Goal: Transaction & Acquisition: Book appointment/travel/reservation

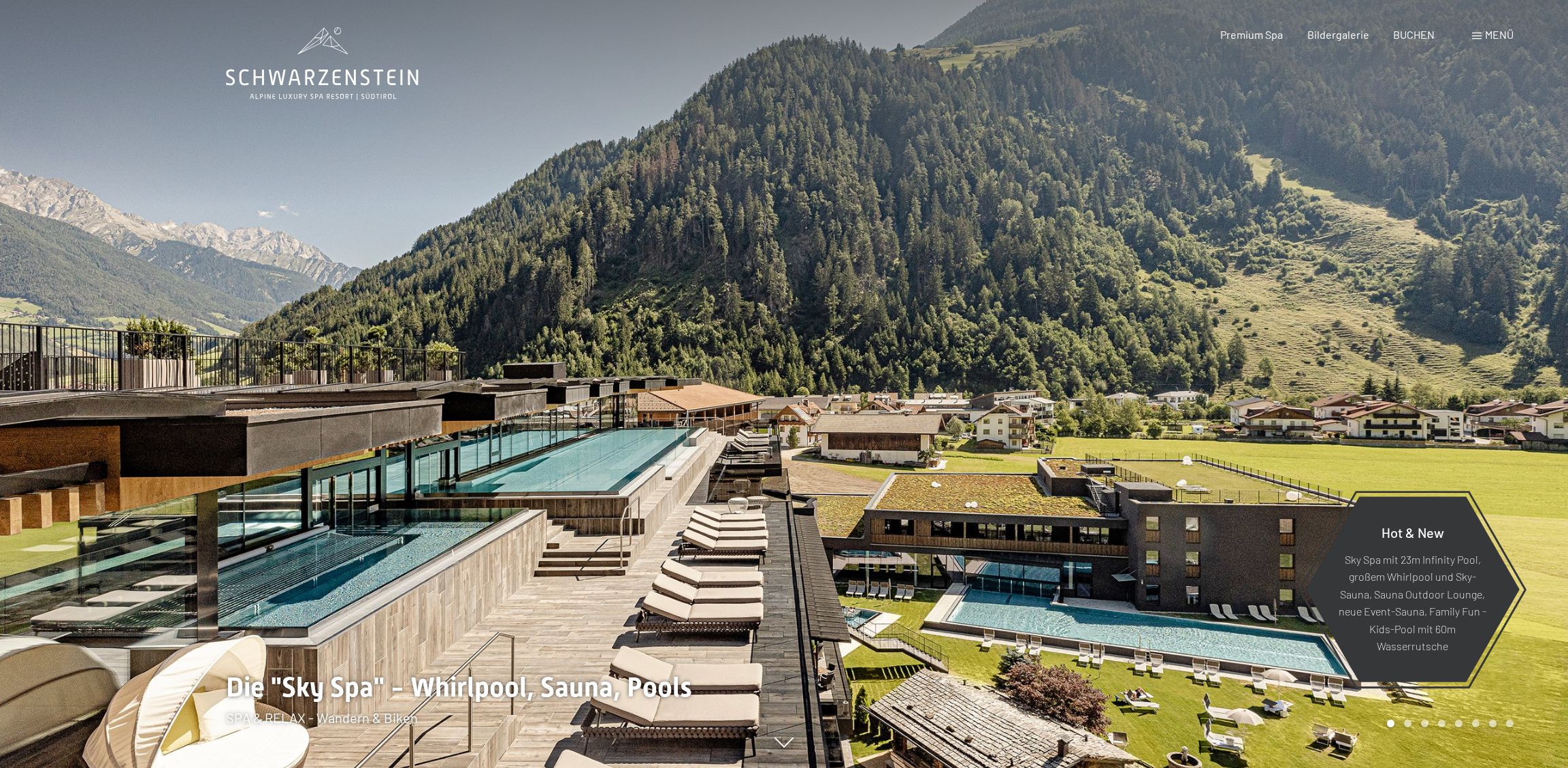
click at [1342, 32] on span "Bildergalerie" at bounding box center [1338, 34] width 62 height 13
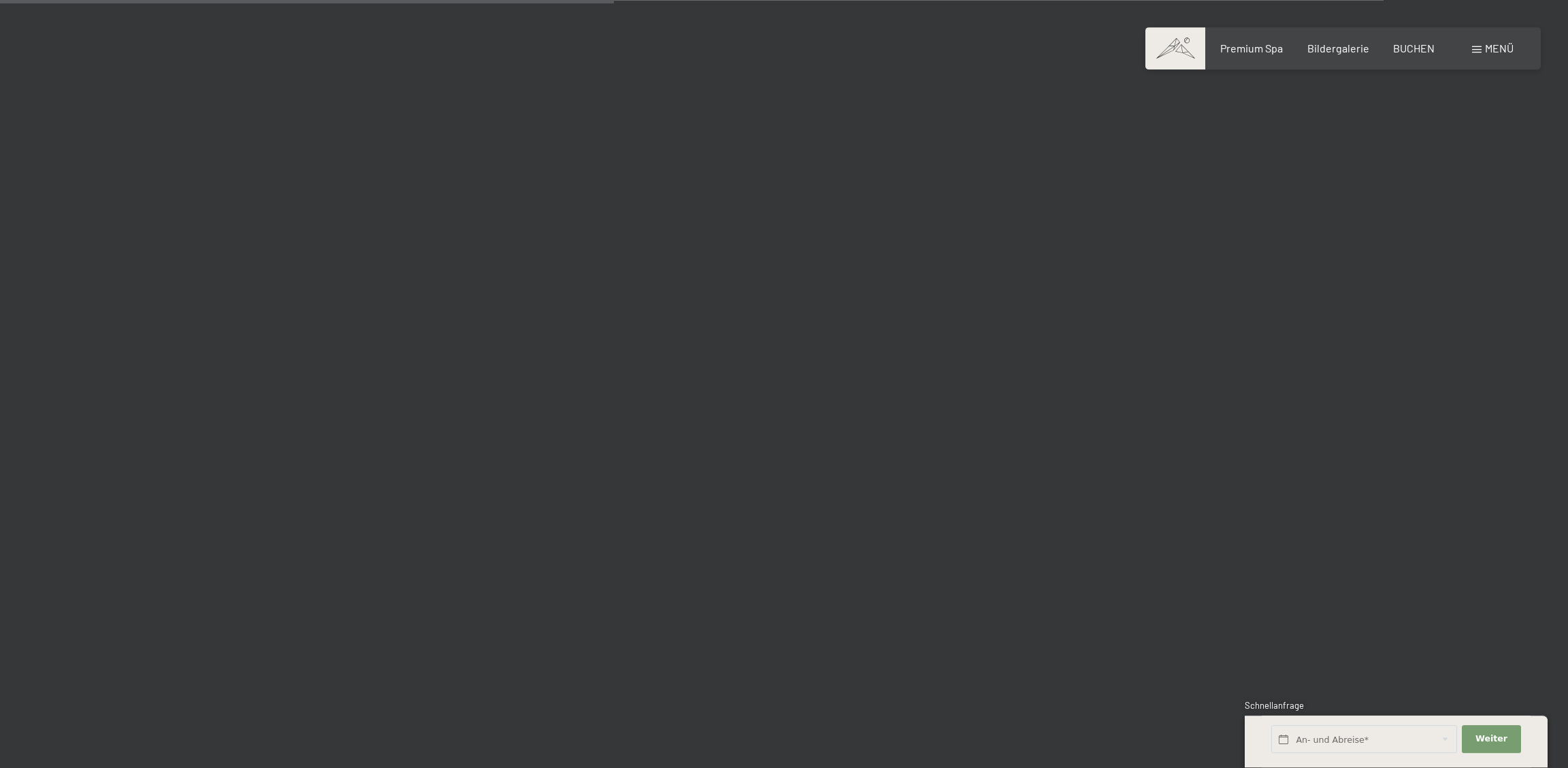
scroll to position [7114, 0]
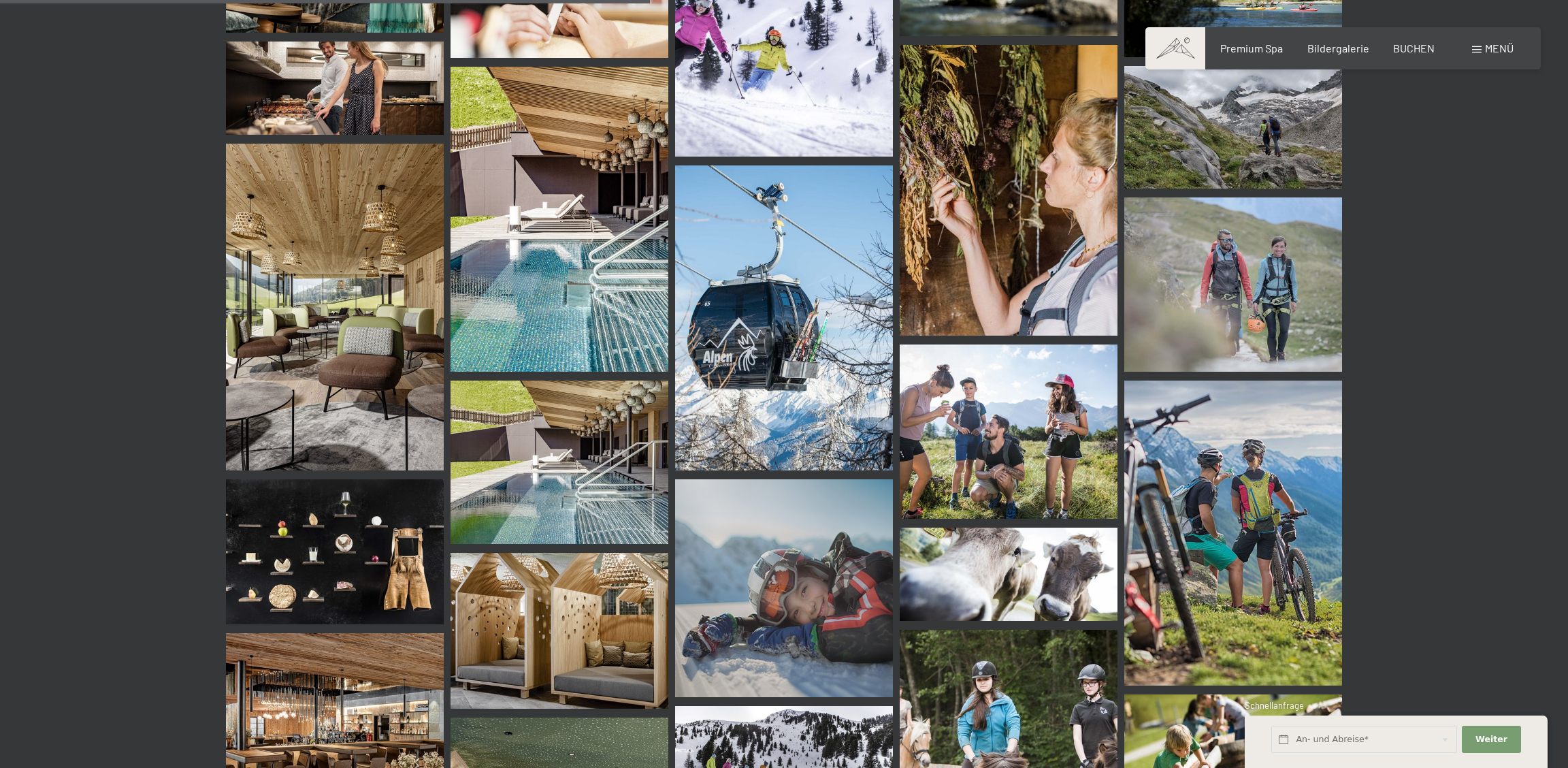
click at [1478, 48] on span at bounding box center [1477, 50] width 10 height 7
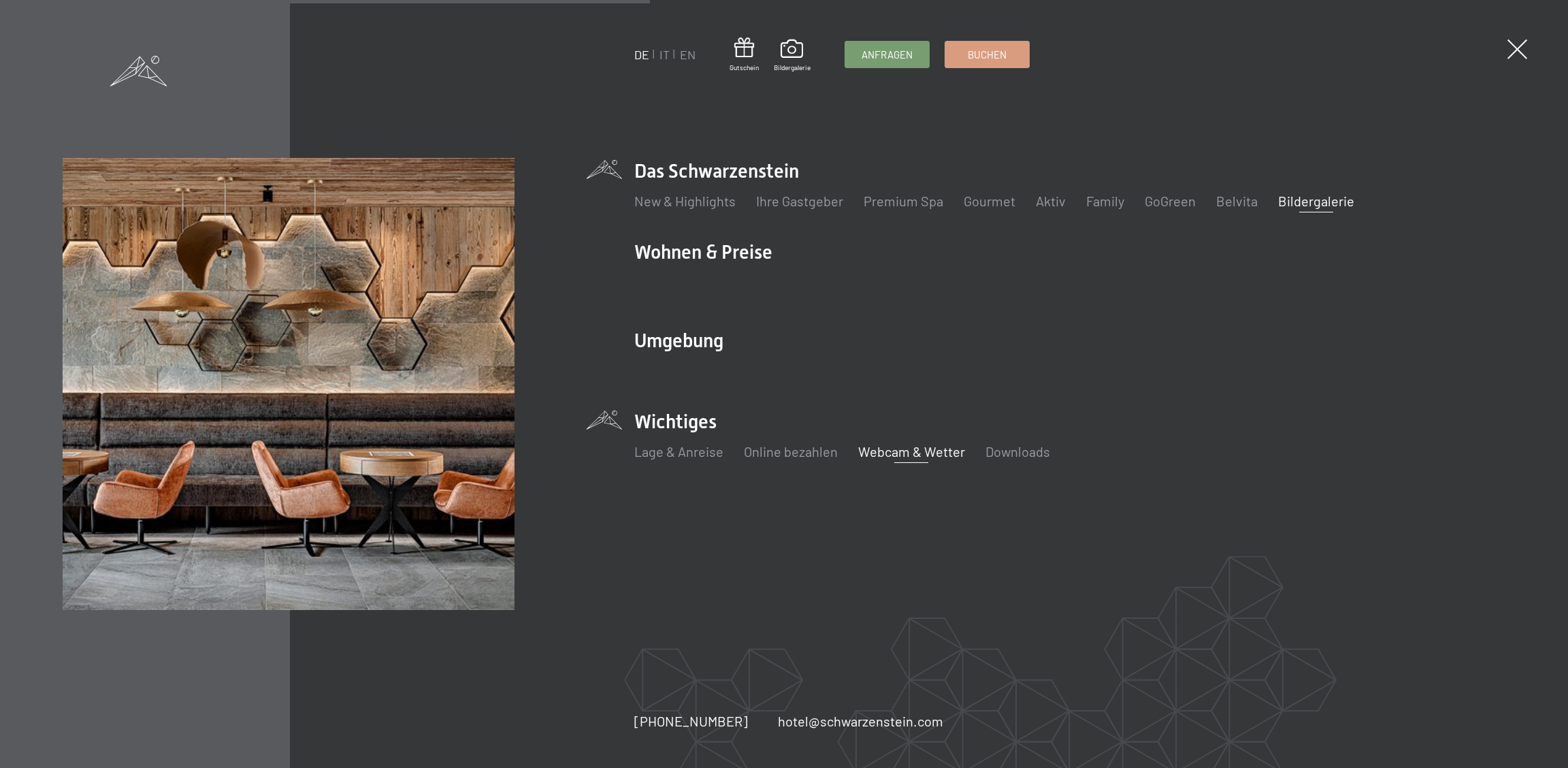
click at [895, 451] on link "Webcam & Wetter" at bounding box center [911, 451] width 107 height 17
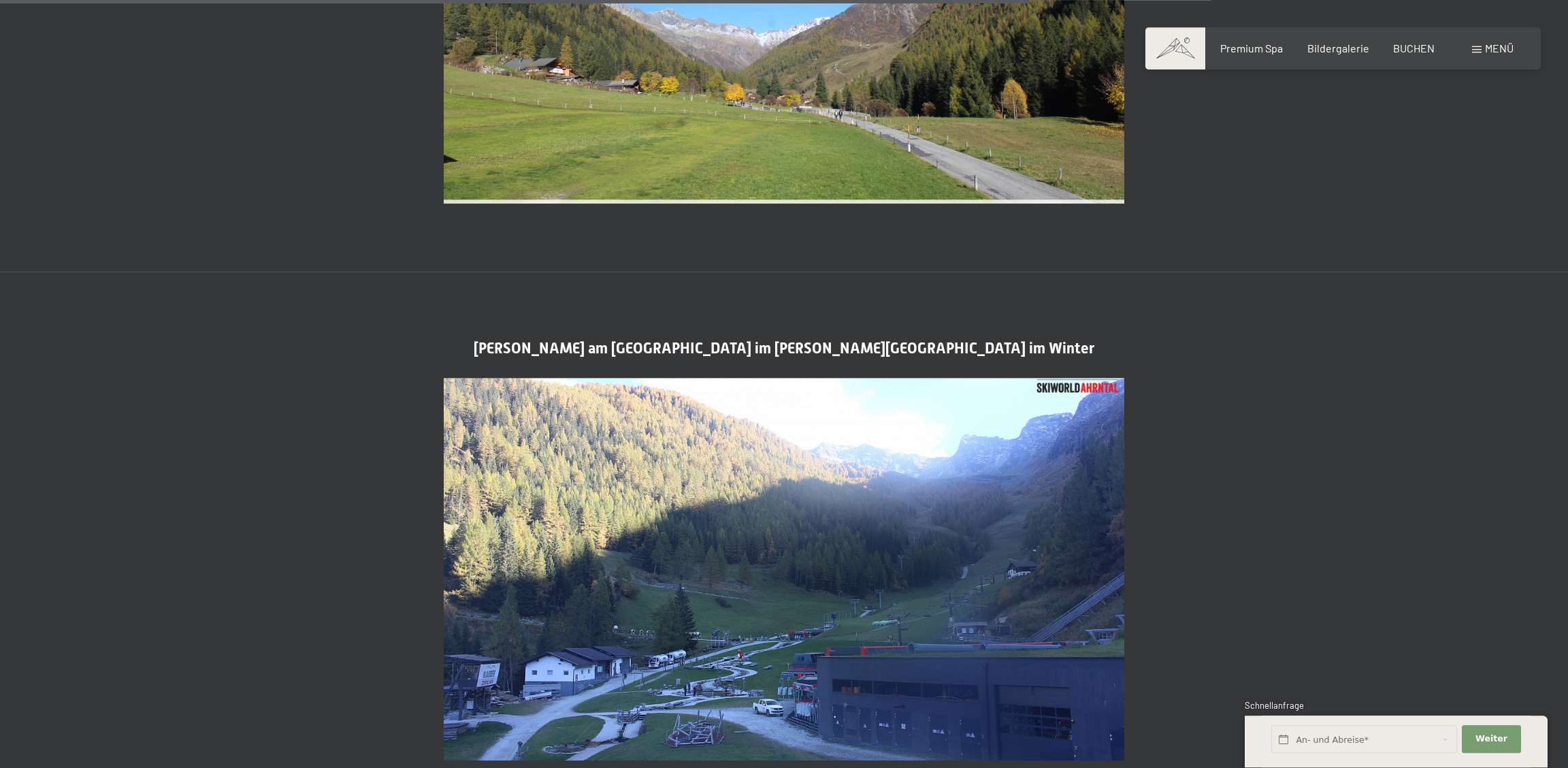
scroll to position [3162, 0]
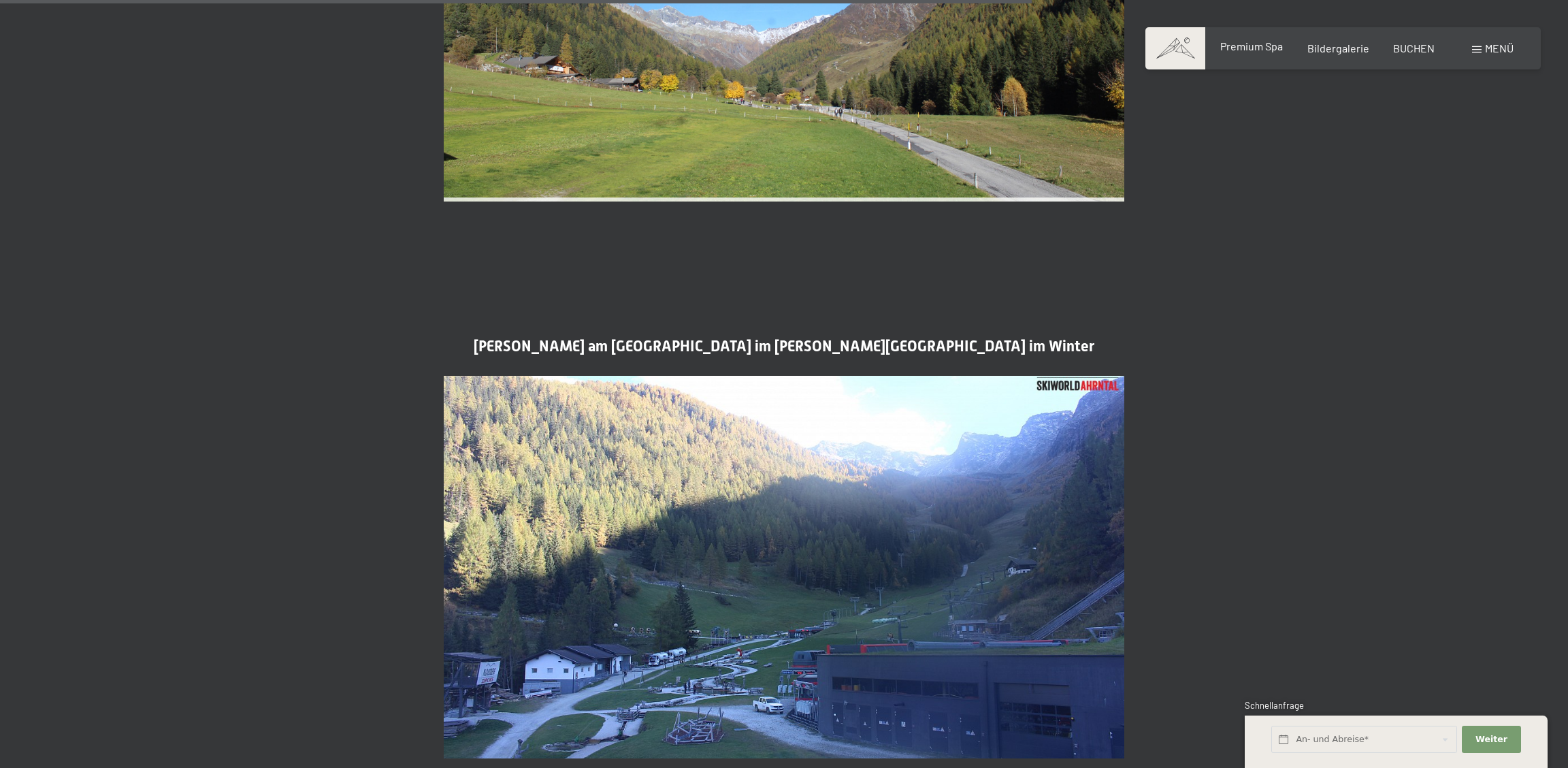
click at [1249, 48] on span "Premium Spa" at bounding box center [1251, 46] width 63 height 13
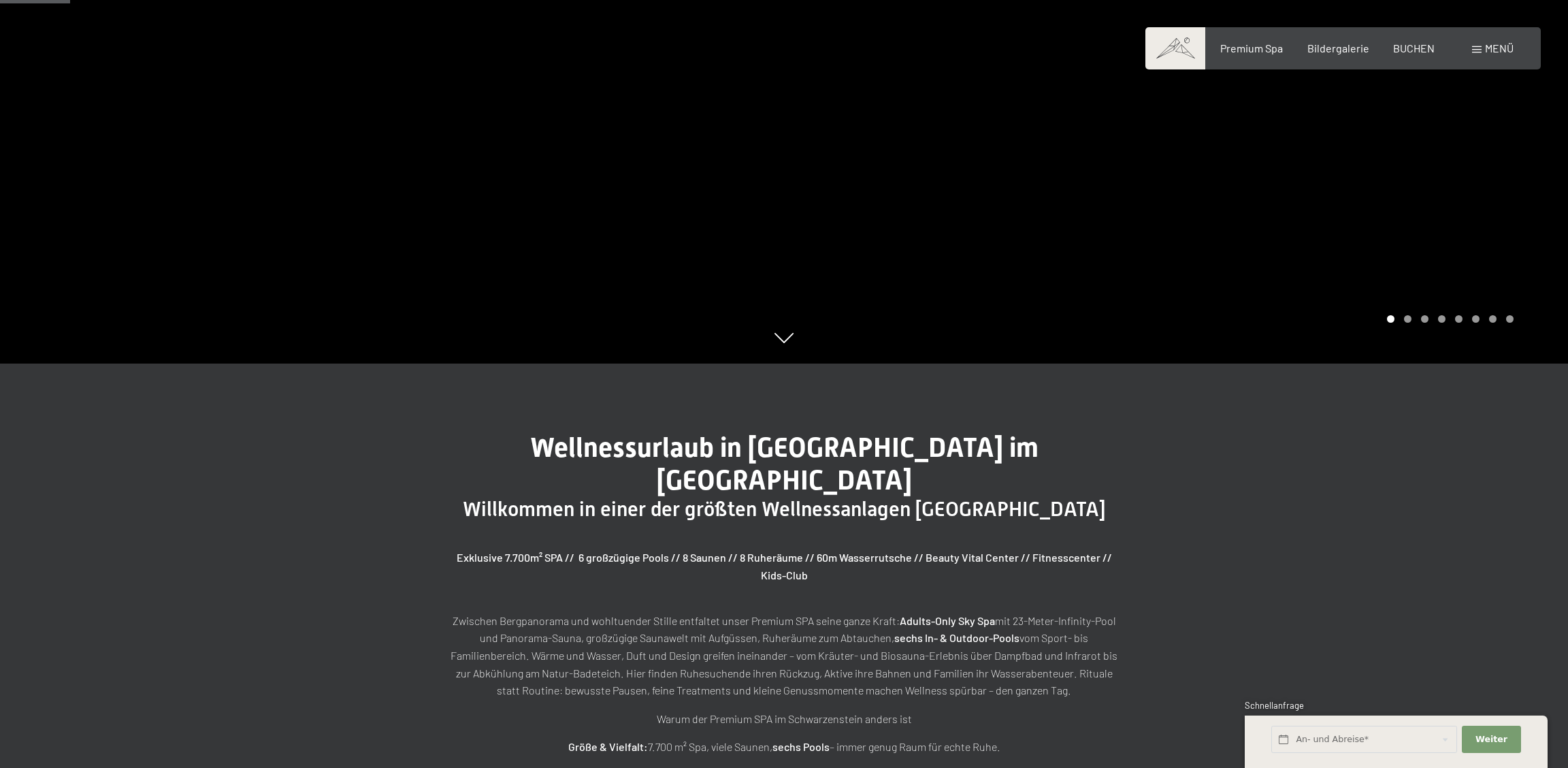
scroll to position [496, 0]
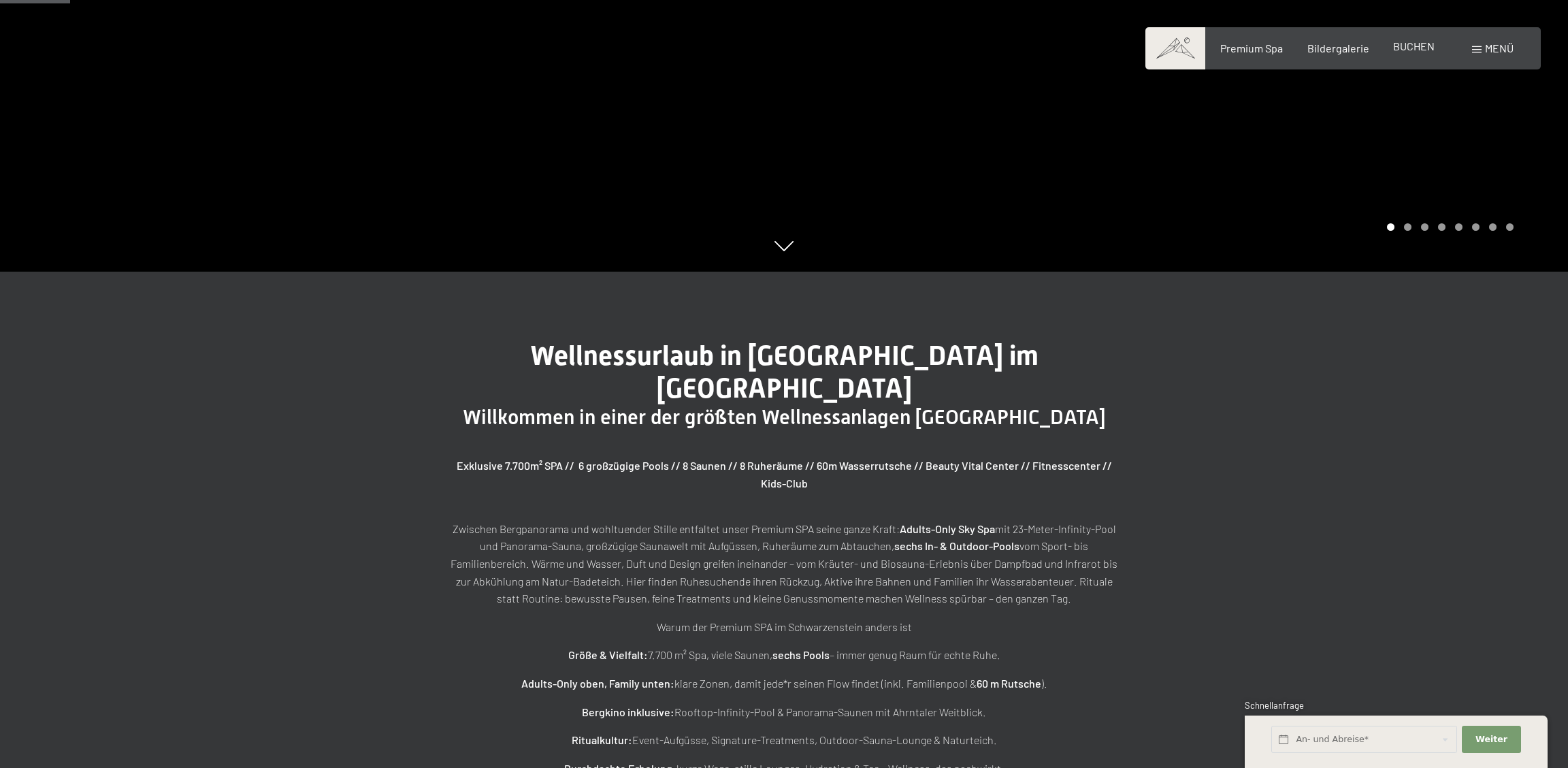
click at [1409, 46] on span "BUCHEN" at bounding box center [1414, 46] width 41 height 13
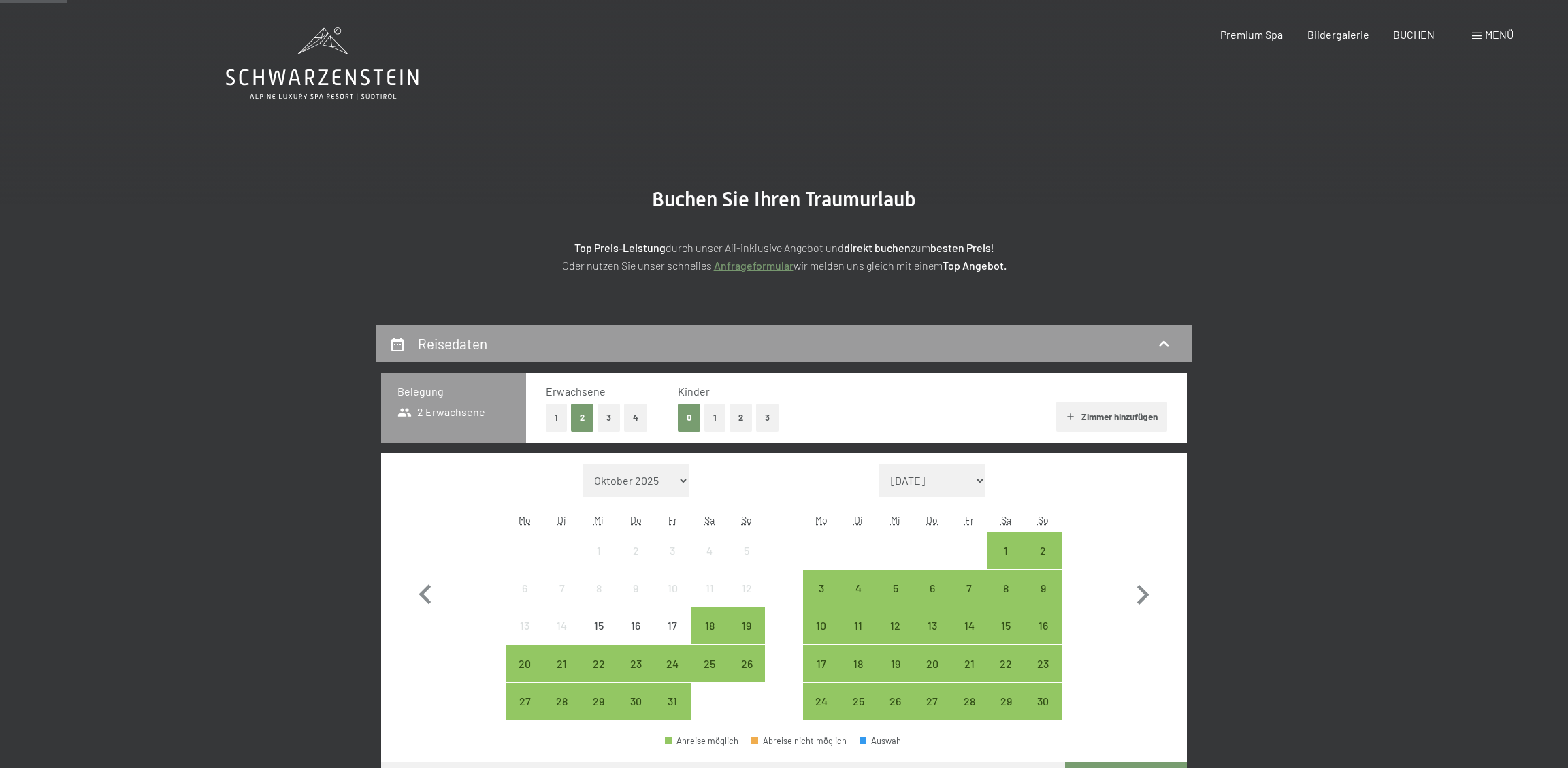
scroll to position [257, 0]
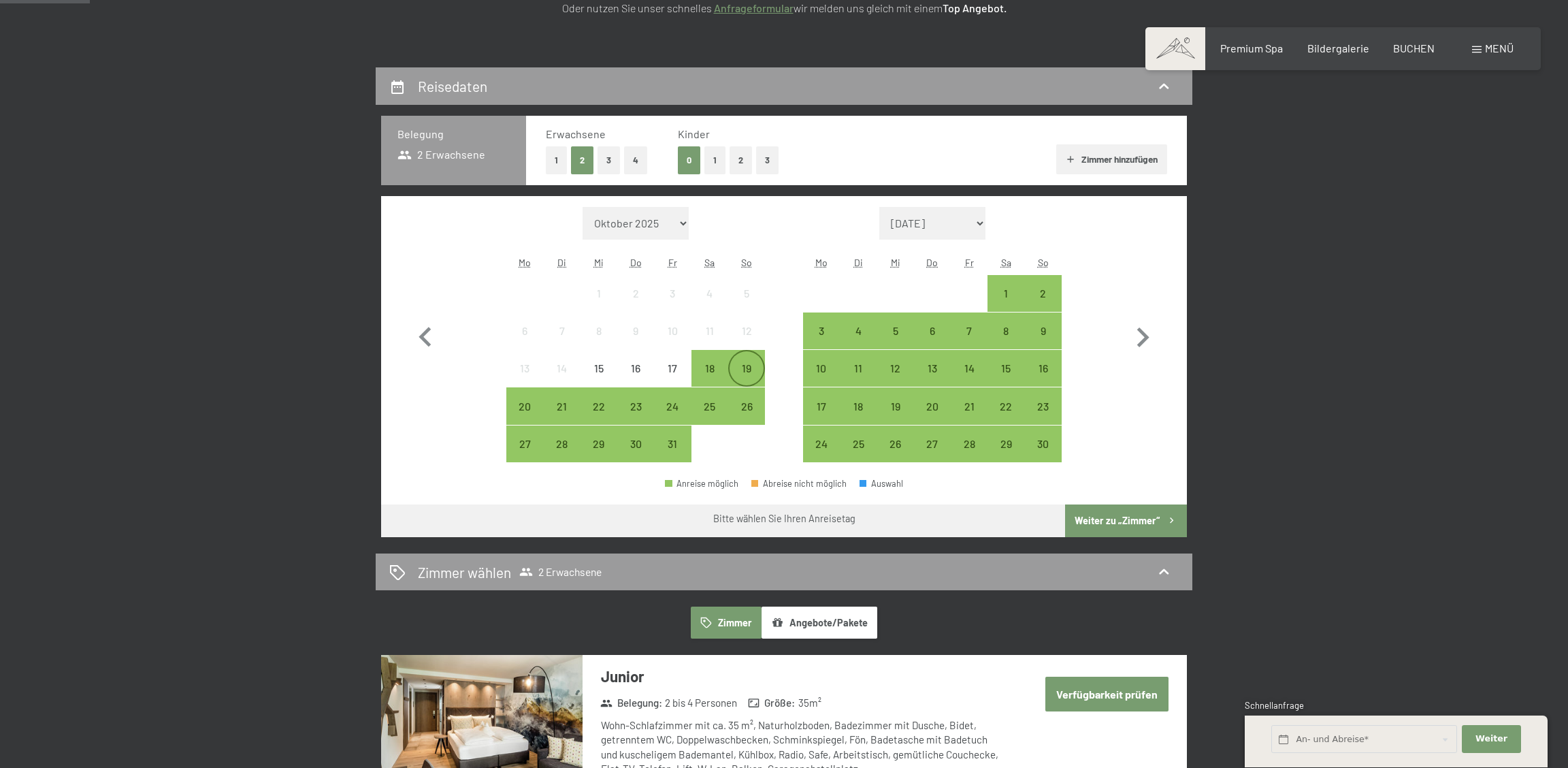
click at [748, 368] on div "19" at bounding box center [746, 380] width 34 height 34
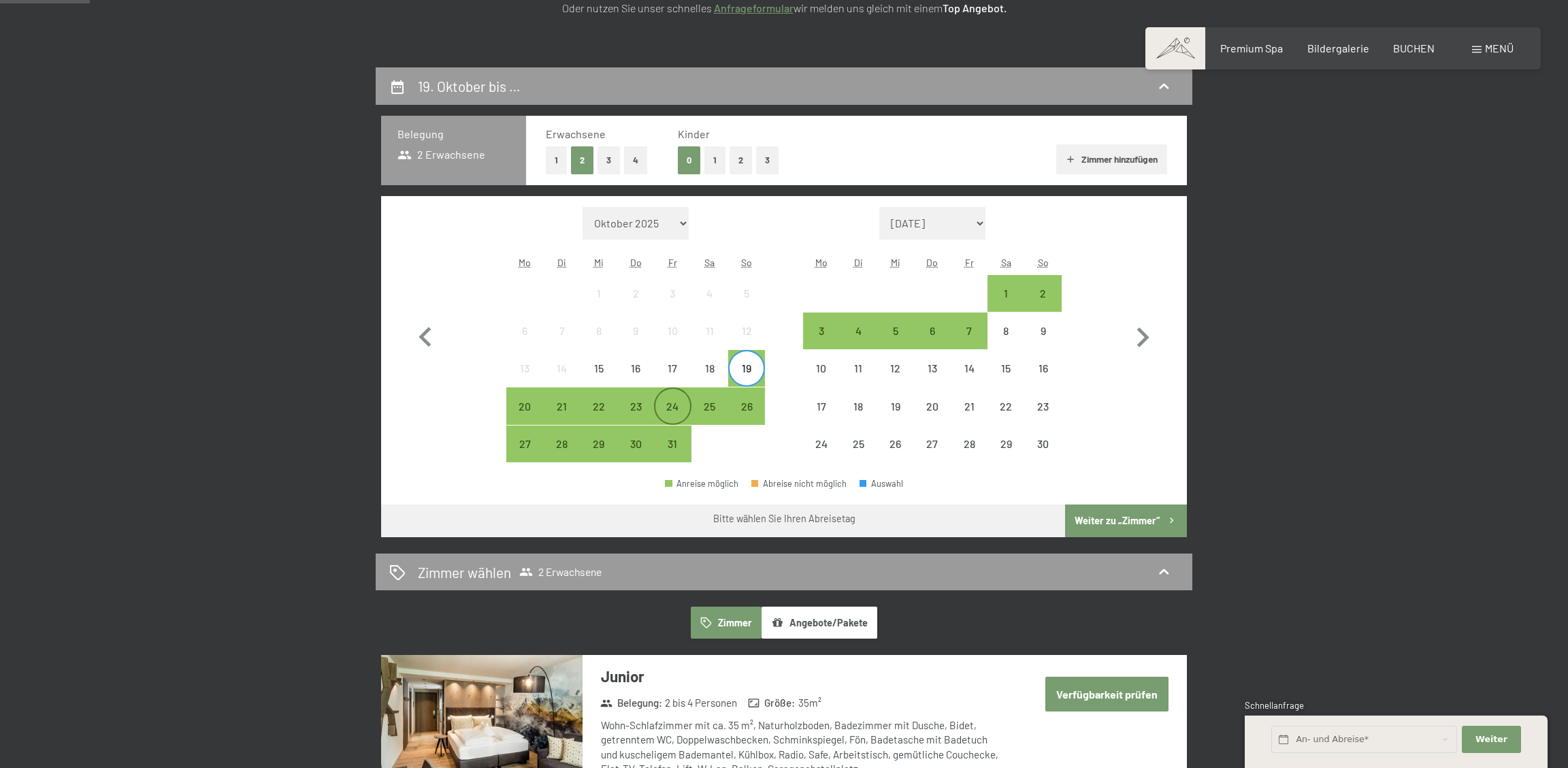
click at [675, 404] on div "24" at bounding box center [672, 417] width 34 height 34
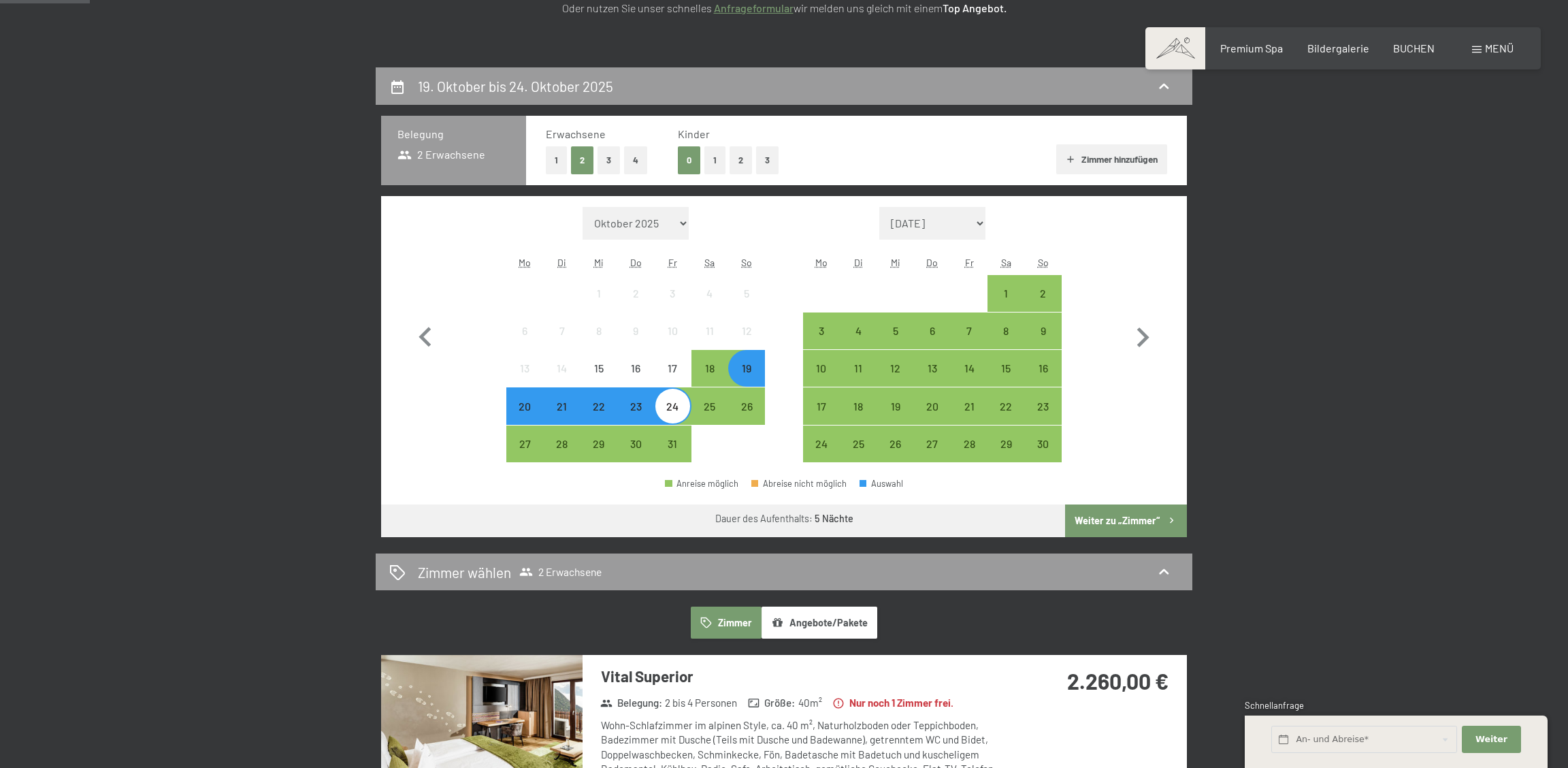
click at [1143, 518] on button "Weiter zu „Zimmer“" at bounding box center [1126, 520] width 122 height 32
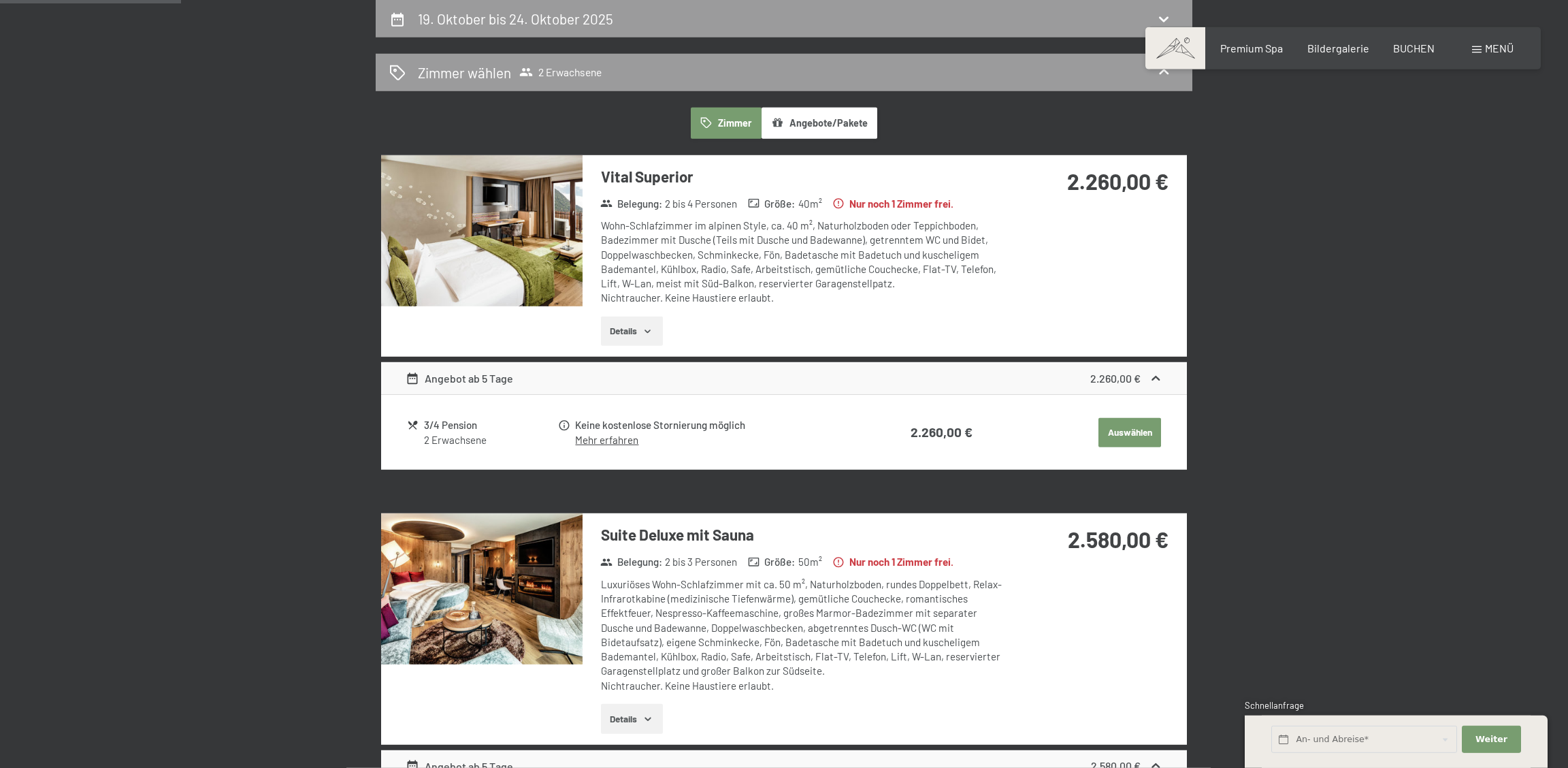
click at [820, 124] on button "Angebote/Pakete" at bounding box center [820, 123] width 116 height 31
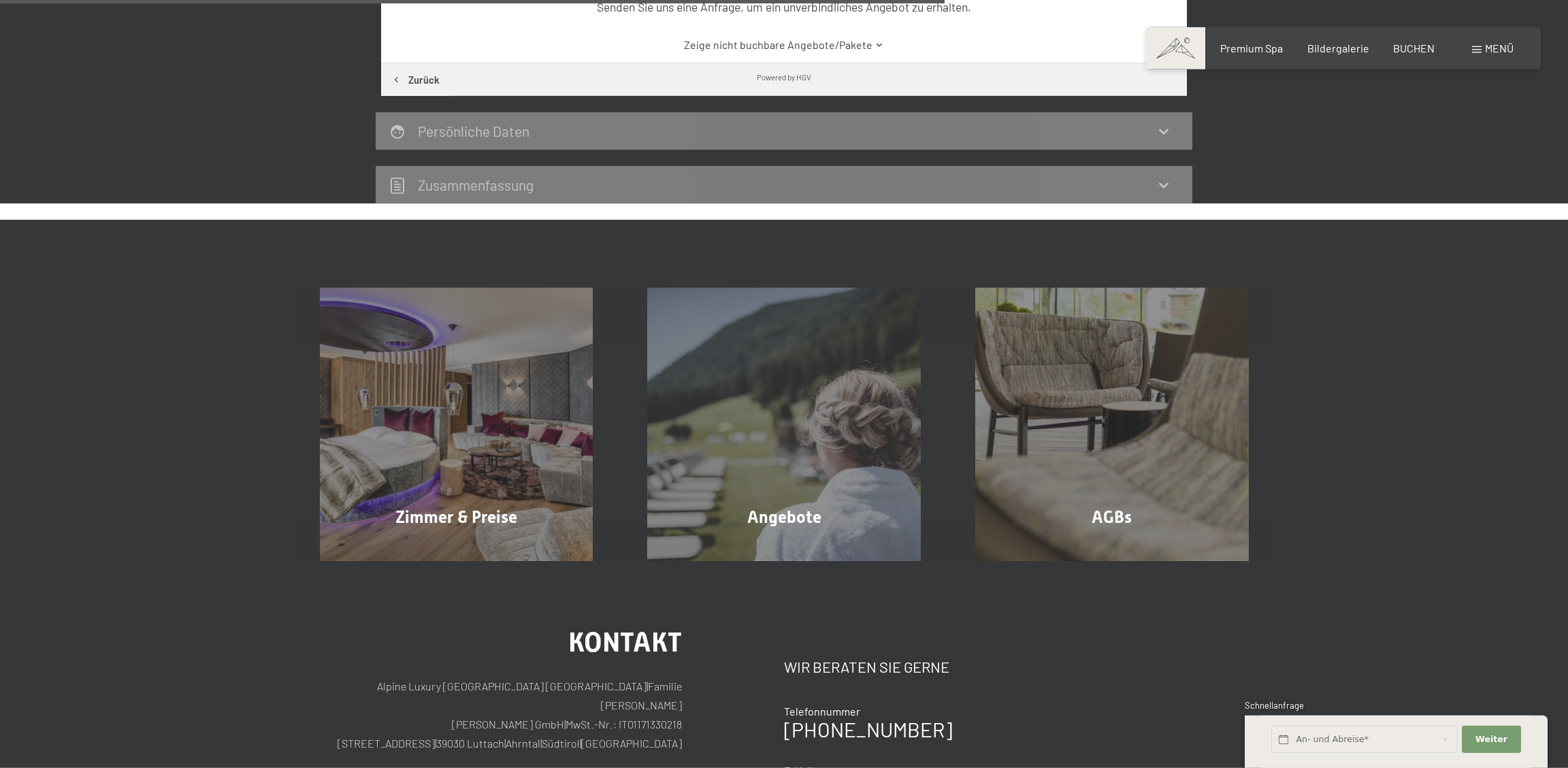
scroll to position [711, 0]
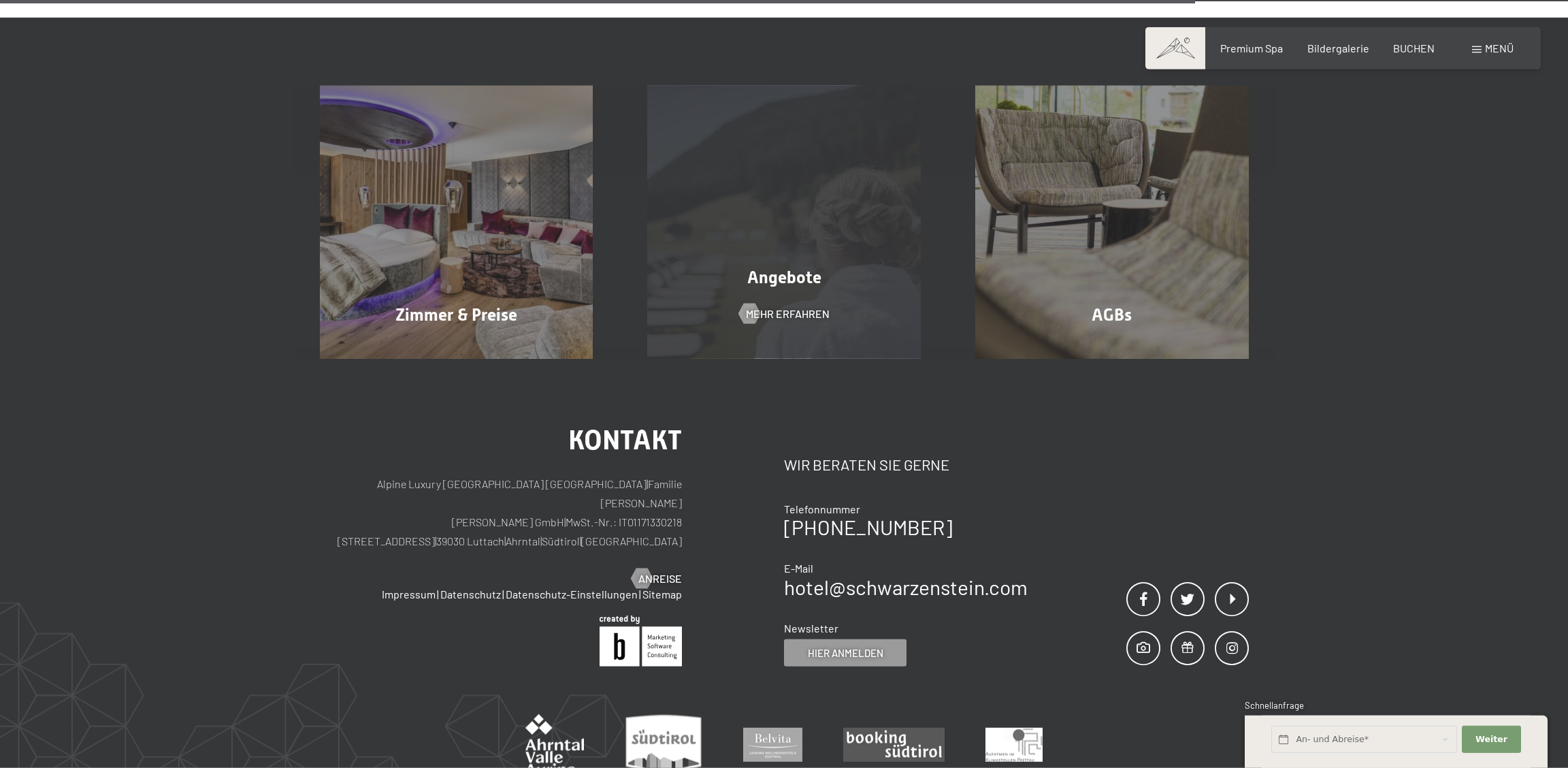
click at [785, 276] on span "Angebote" at bounding box center [784, 277] width 75 height 20
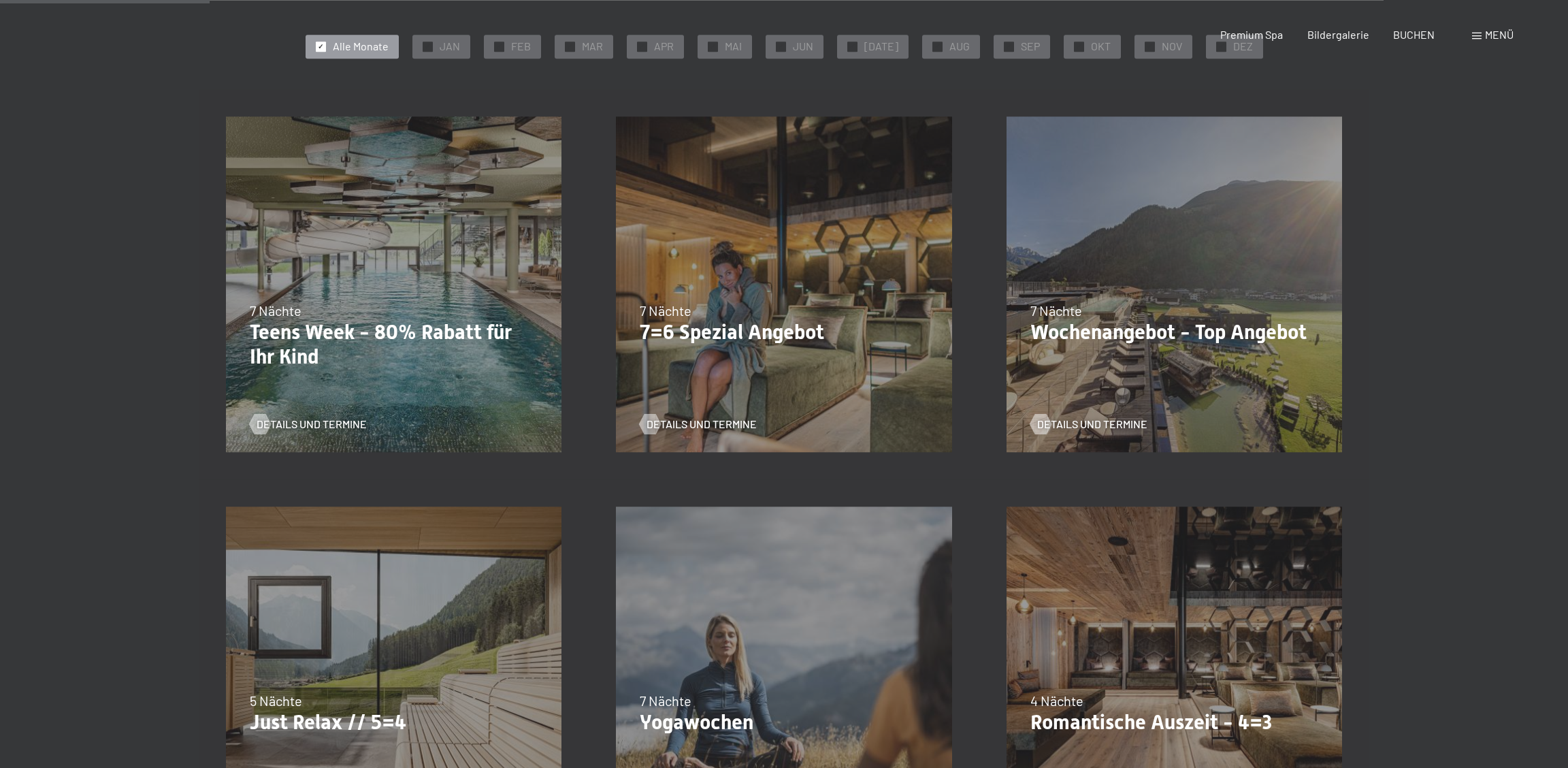
scroll to position [349, 0]
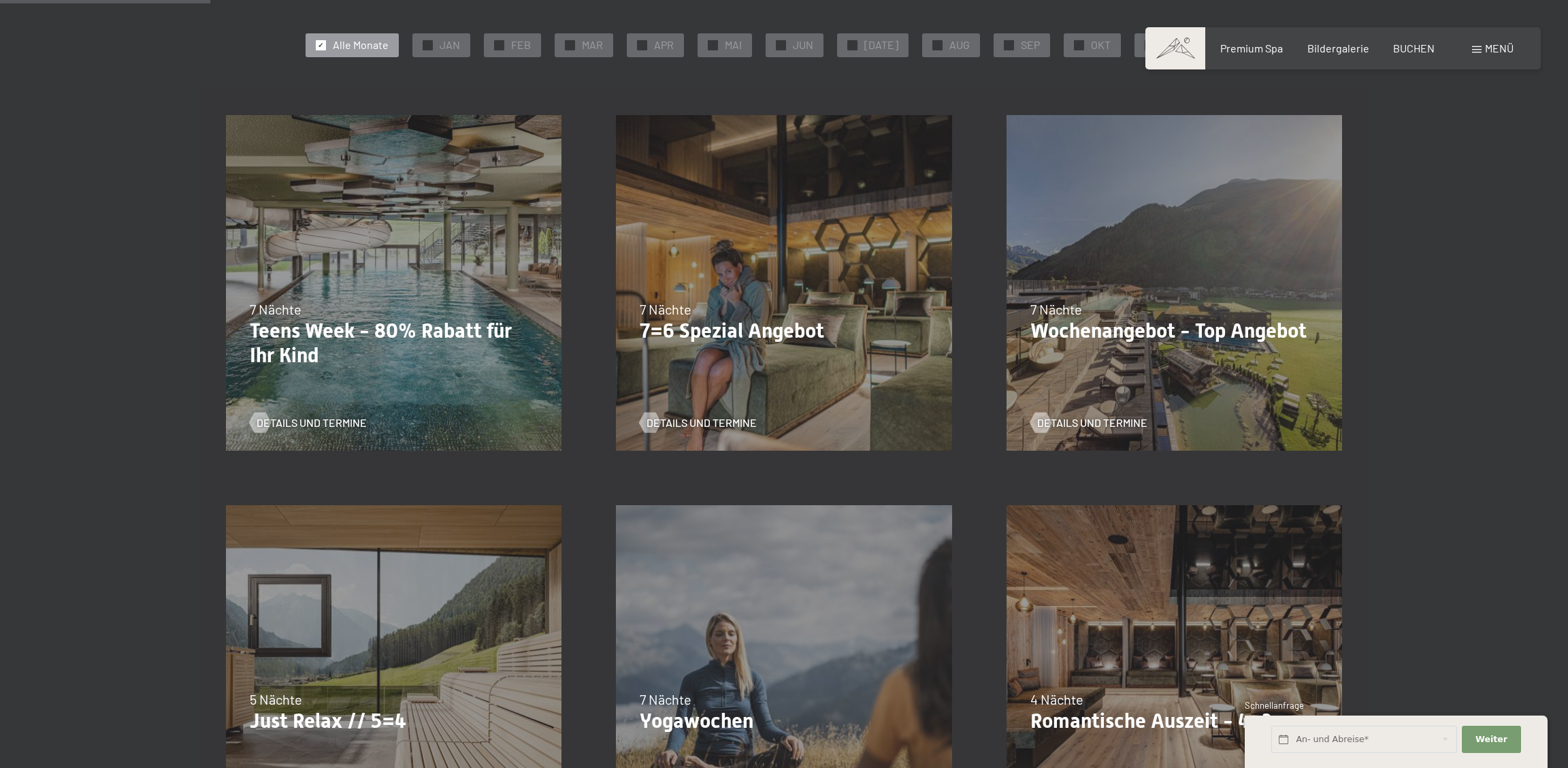
click at [728, 423] on span "Einwilligung Marketing*" at bounding box center [709, 424] width 112 height 14
click at [646, 423] on input "Einwilligung Marketing*" at bounding box center [640, 424] width 14 height 14
checkbox input "false"
click at [698, 333] on p "7=6 Spezial Angebot" at bounding box center [783, 331] width 288 height 25
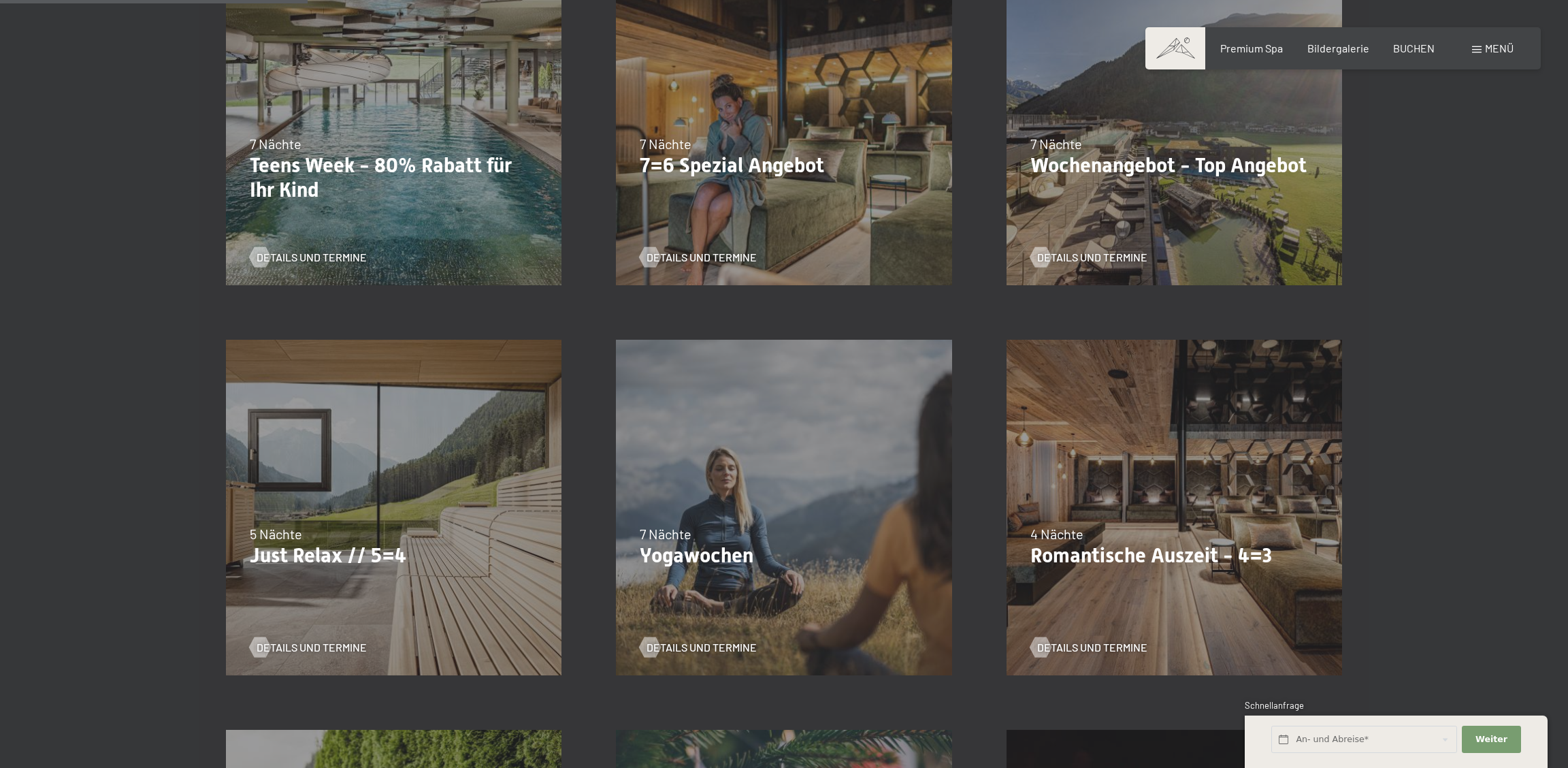
scroll to position [496, 0]
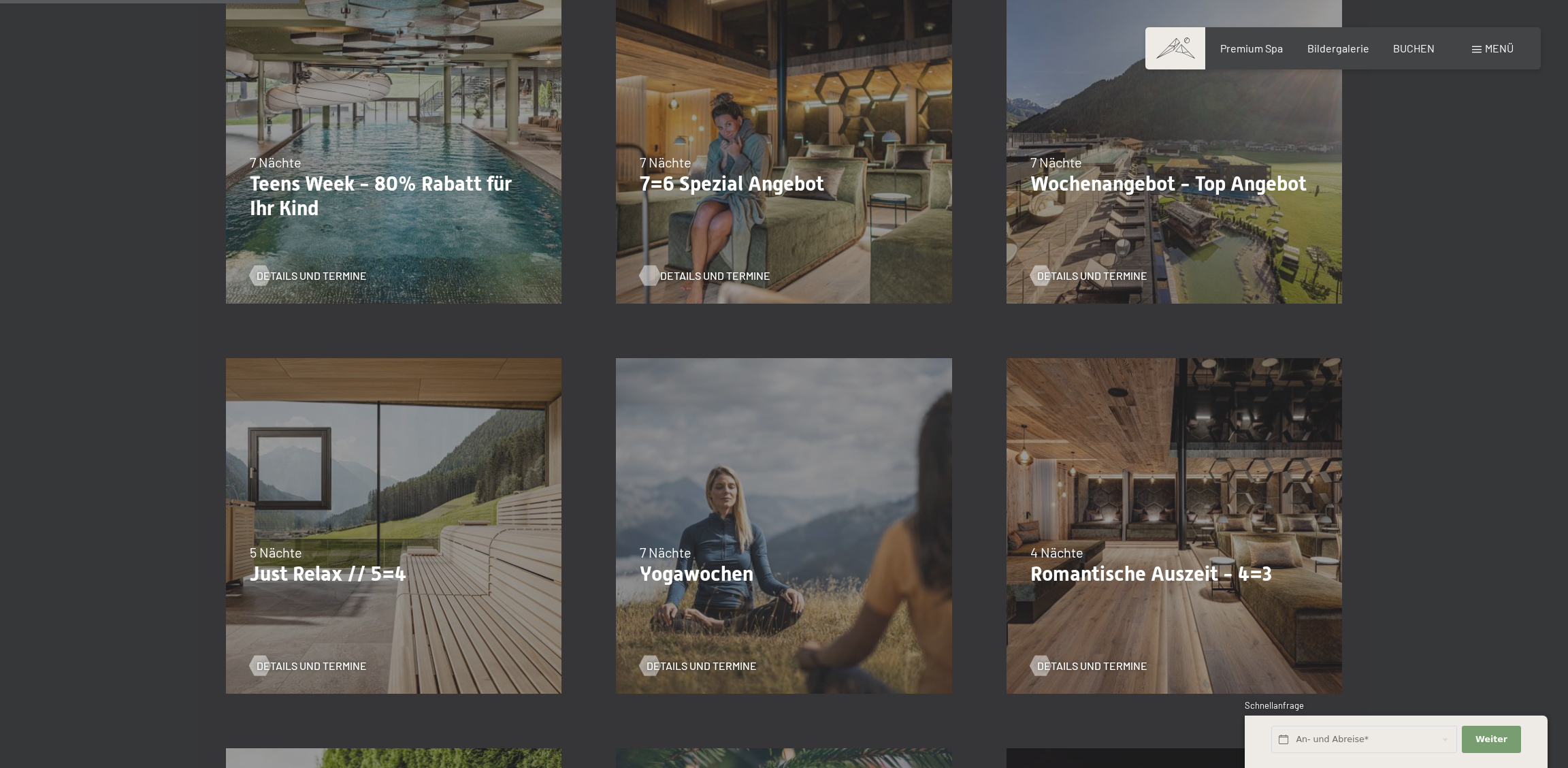
click at [704, 274] on span "Details und Termine" at bounding box center [715, 276] width 110 height 15
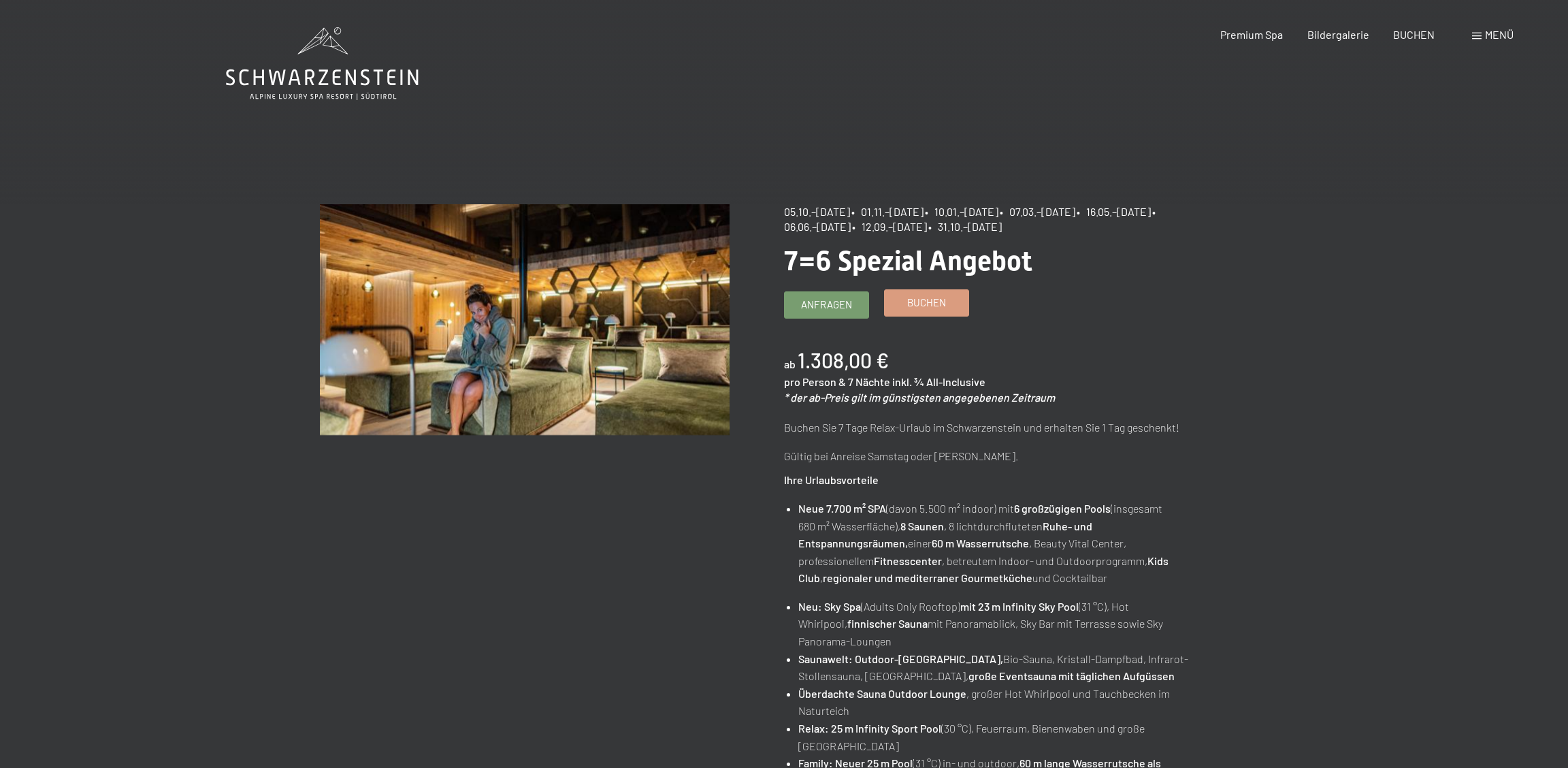
click at [924, 300] on span "Buchen" at bounding box center [926, 302] width 39 height 14
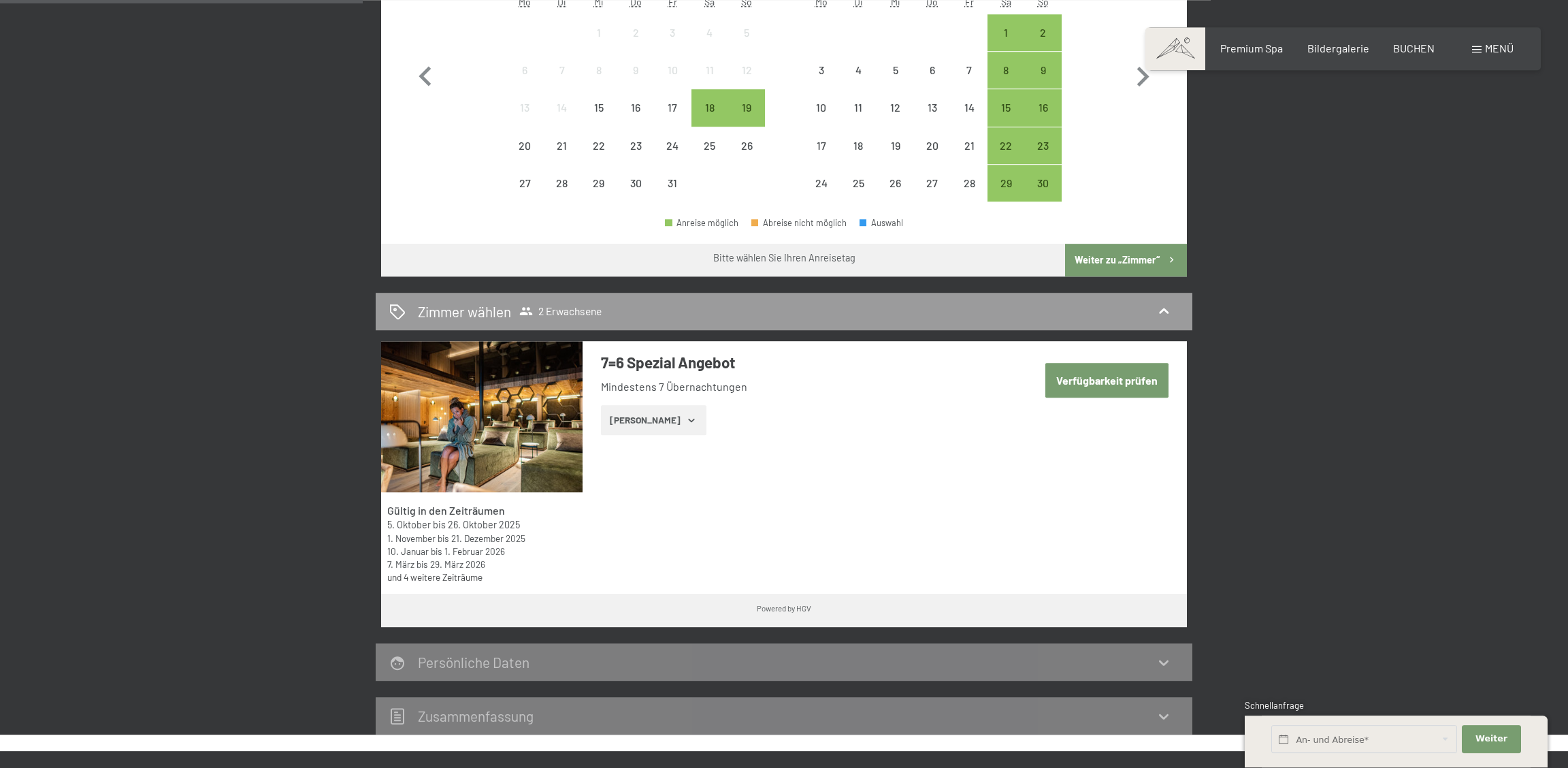
scroll to position [625, 0]
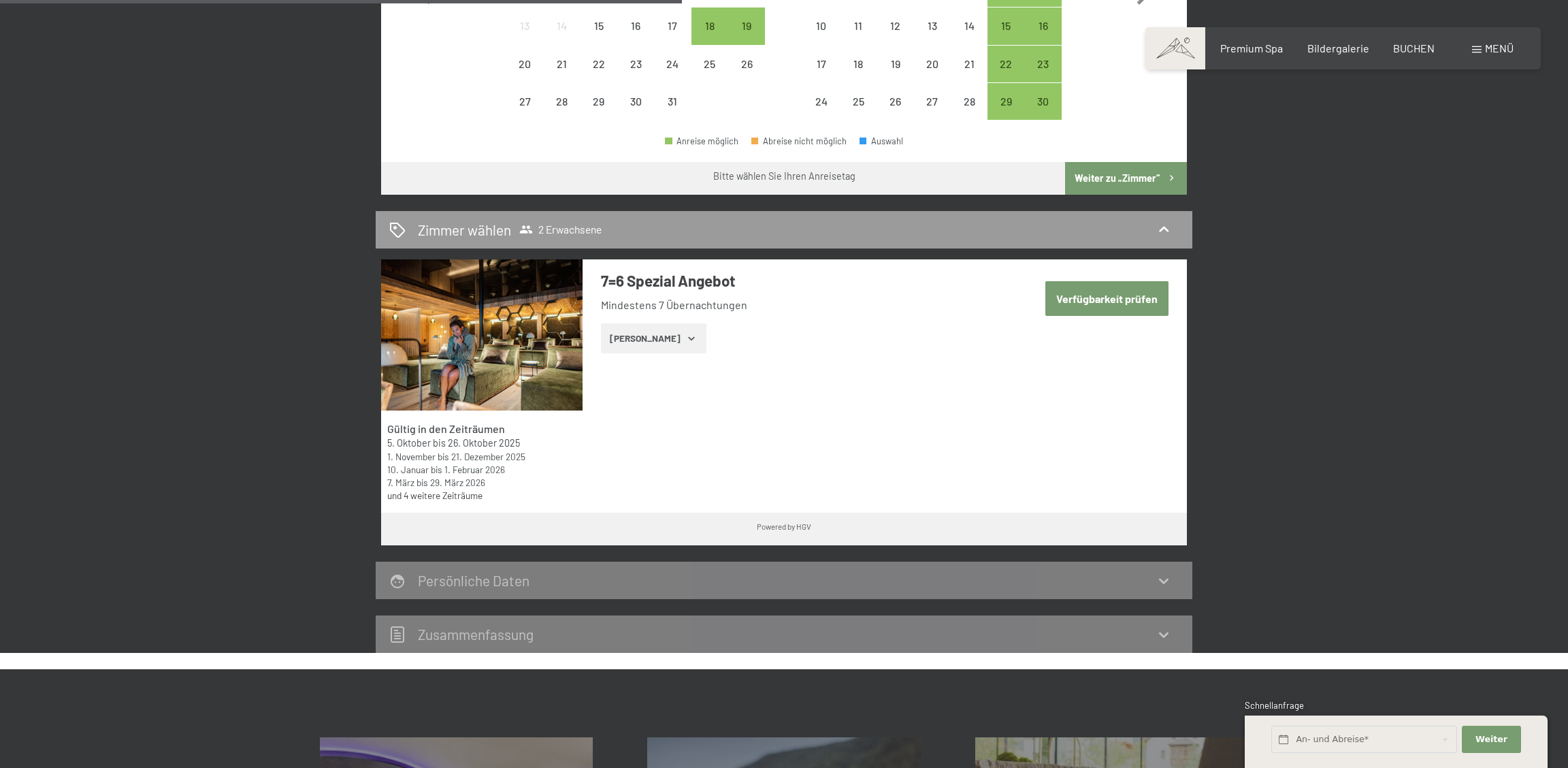
click at [1100, 299] on button "Verfügbarkeit prüfen" at bounding box center [1107, 299] width 123 height 35
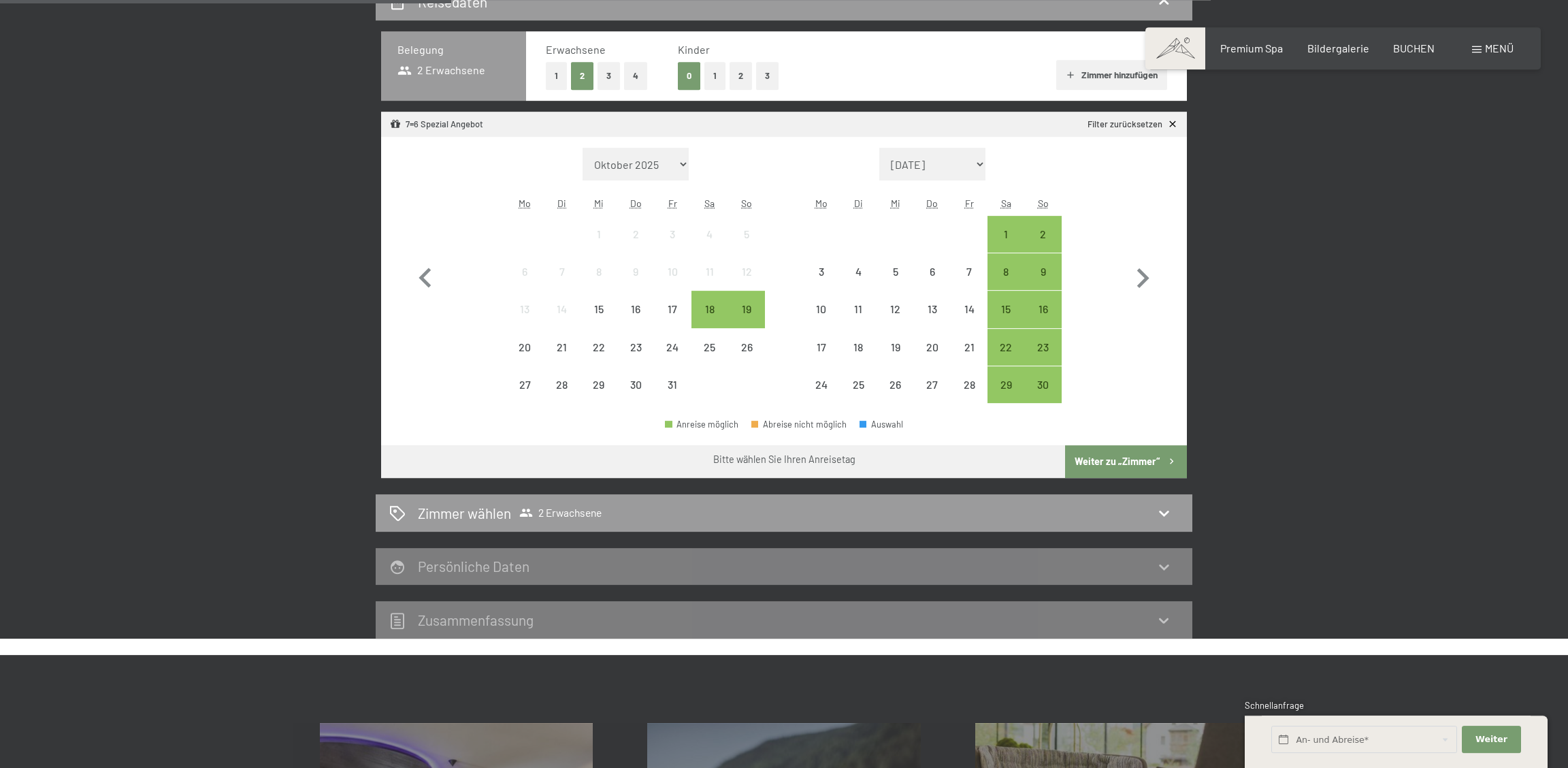
scroll to position [325, 0]
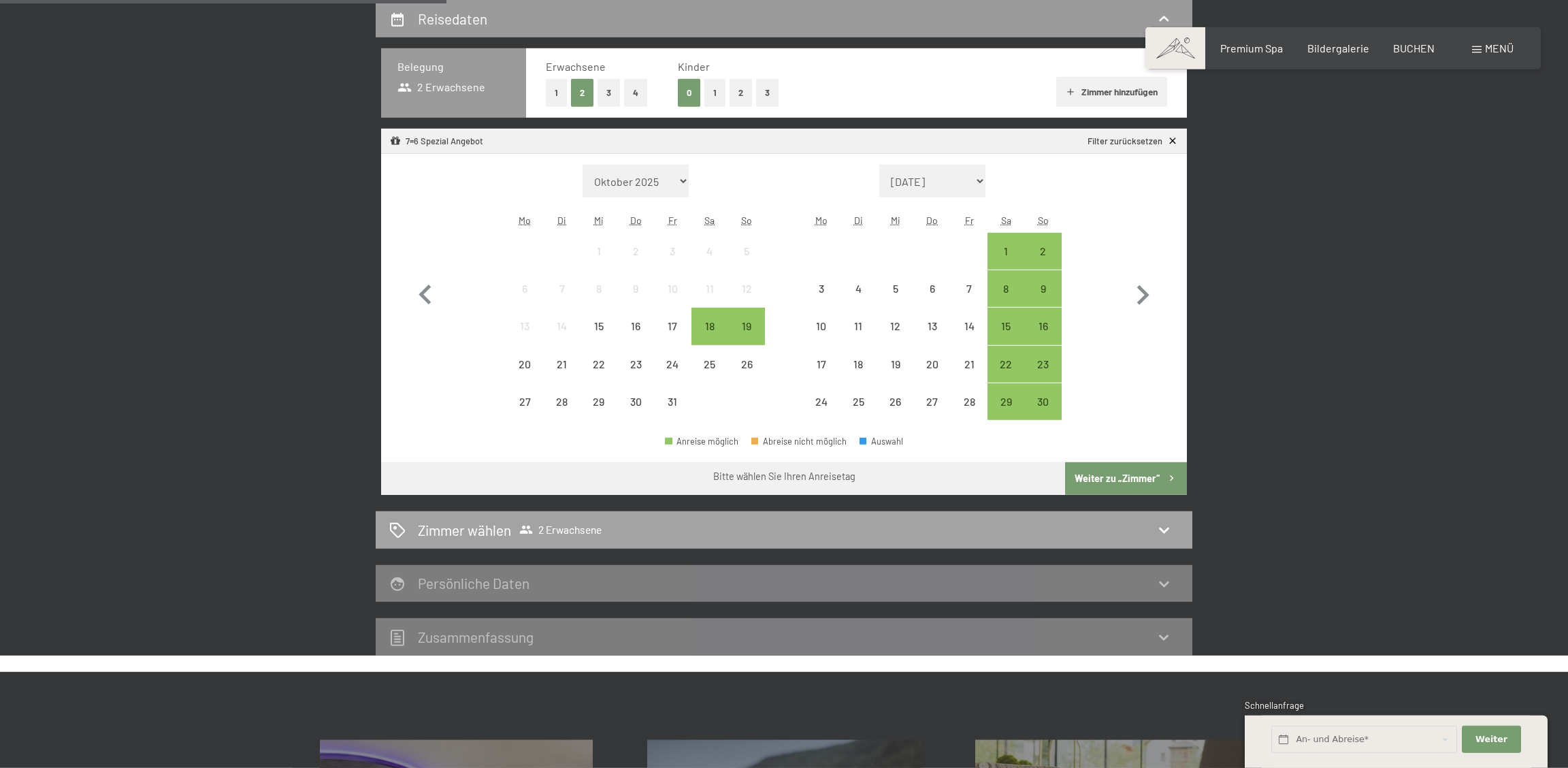
click at [1164, 529] on icon at bounding box center [1164, 530] width 17 height 17
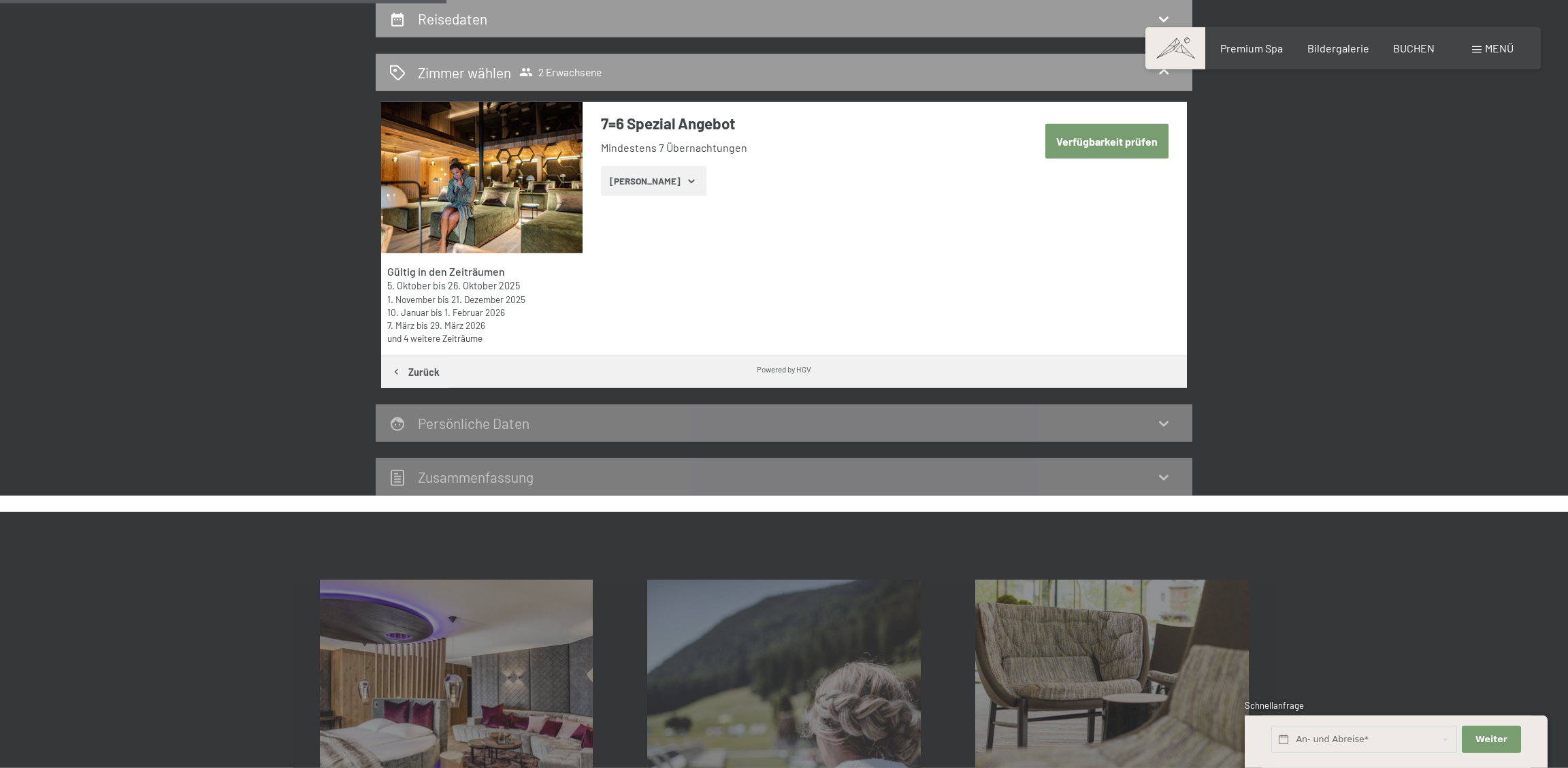
click at [686, 179] on icon "button" at bounding box center [692, 181] width 11 height 11
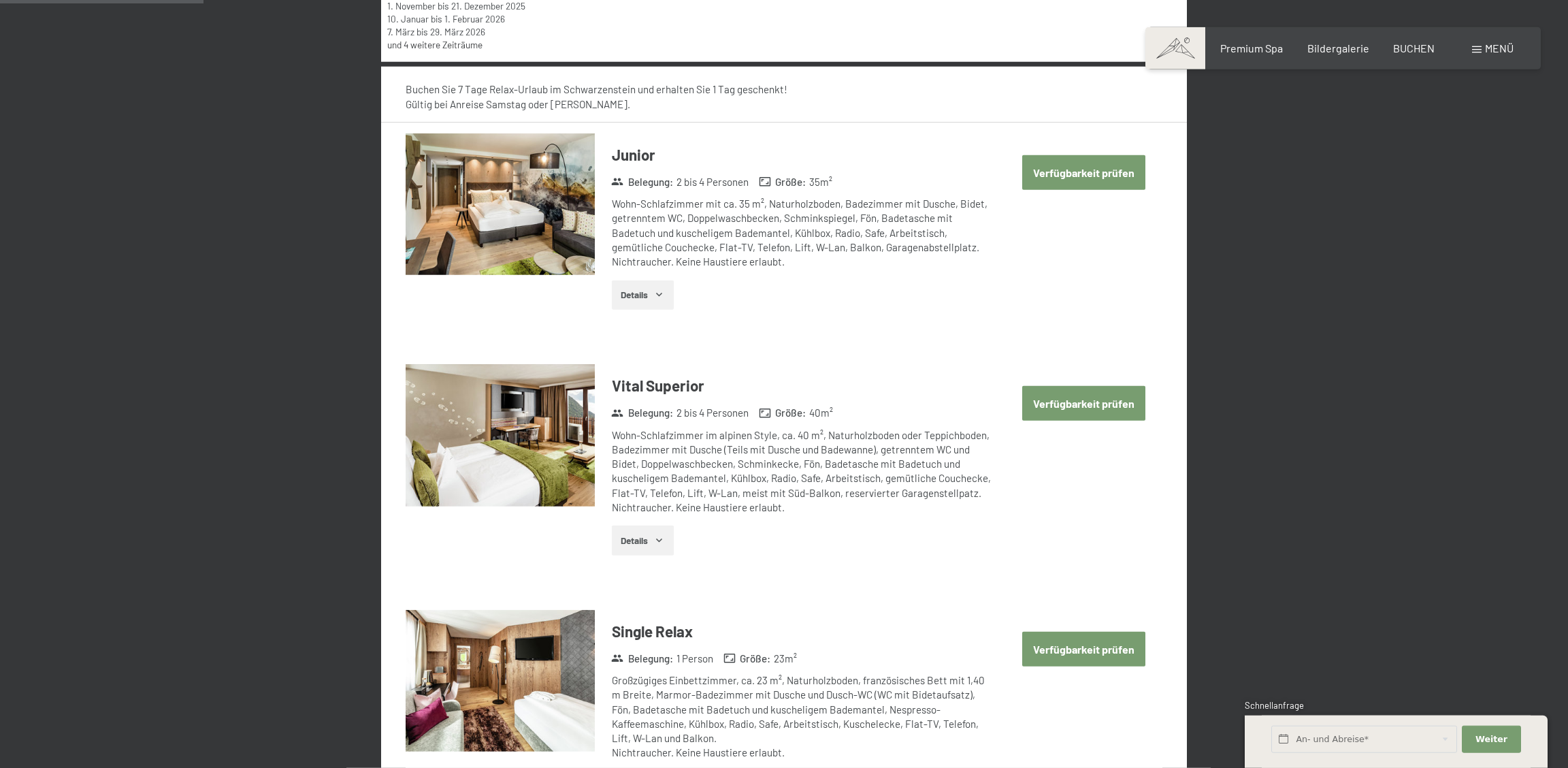
scroll to position [692, 0]
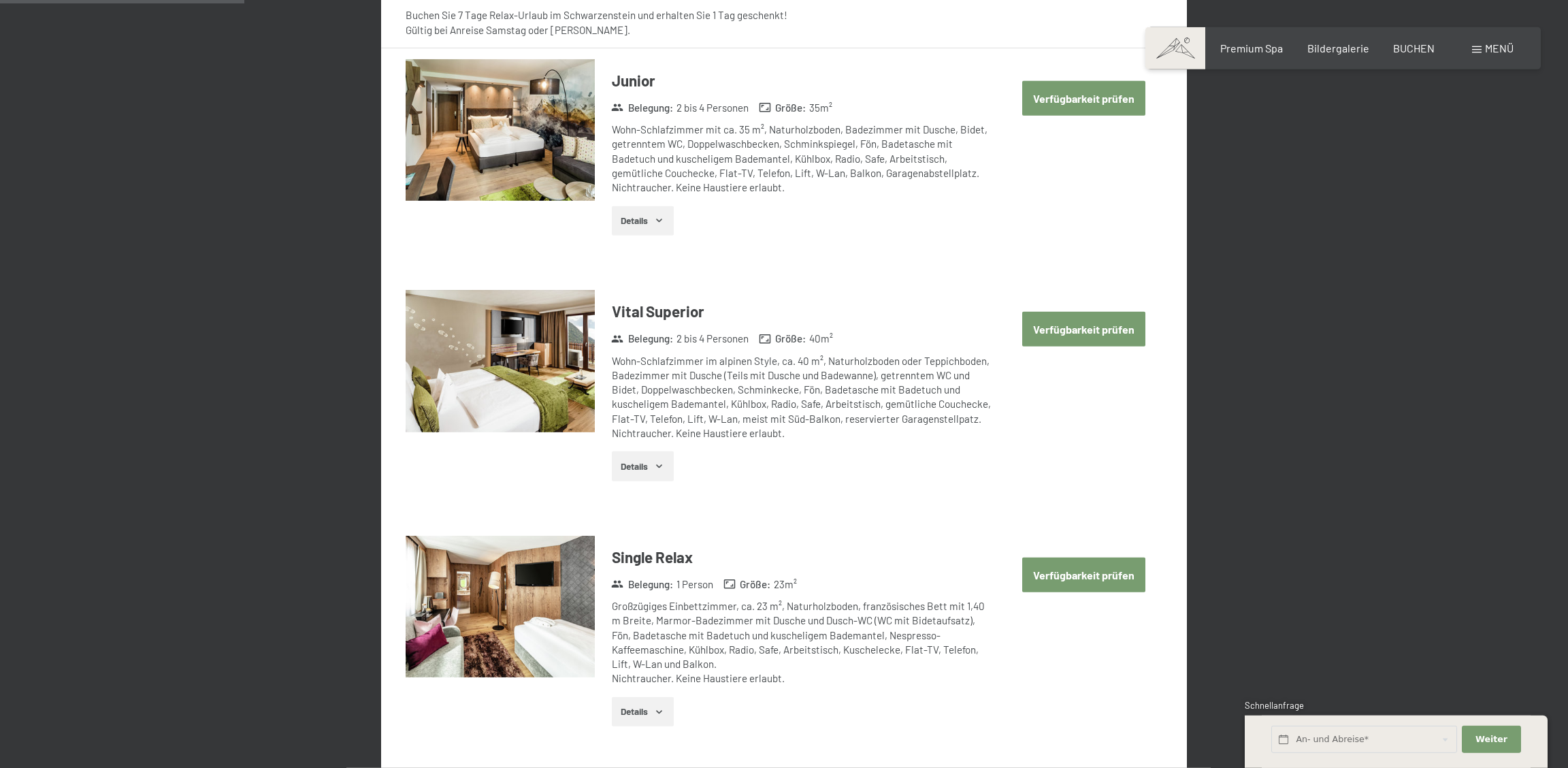
click at [1069, 327] on button "Verfügbarkeit prüfen" at bounding box center [1084, 329] width 123 height 35
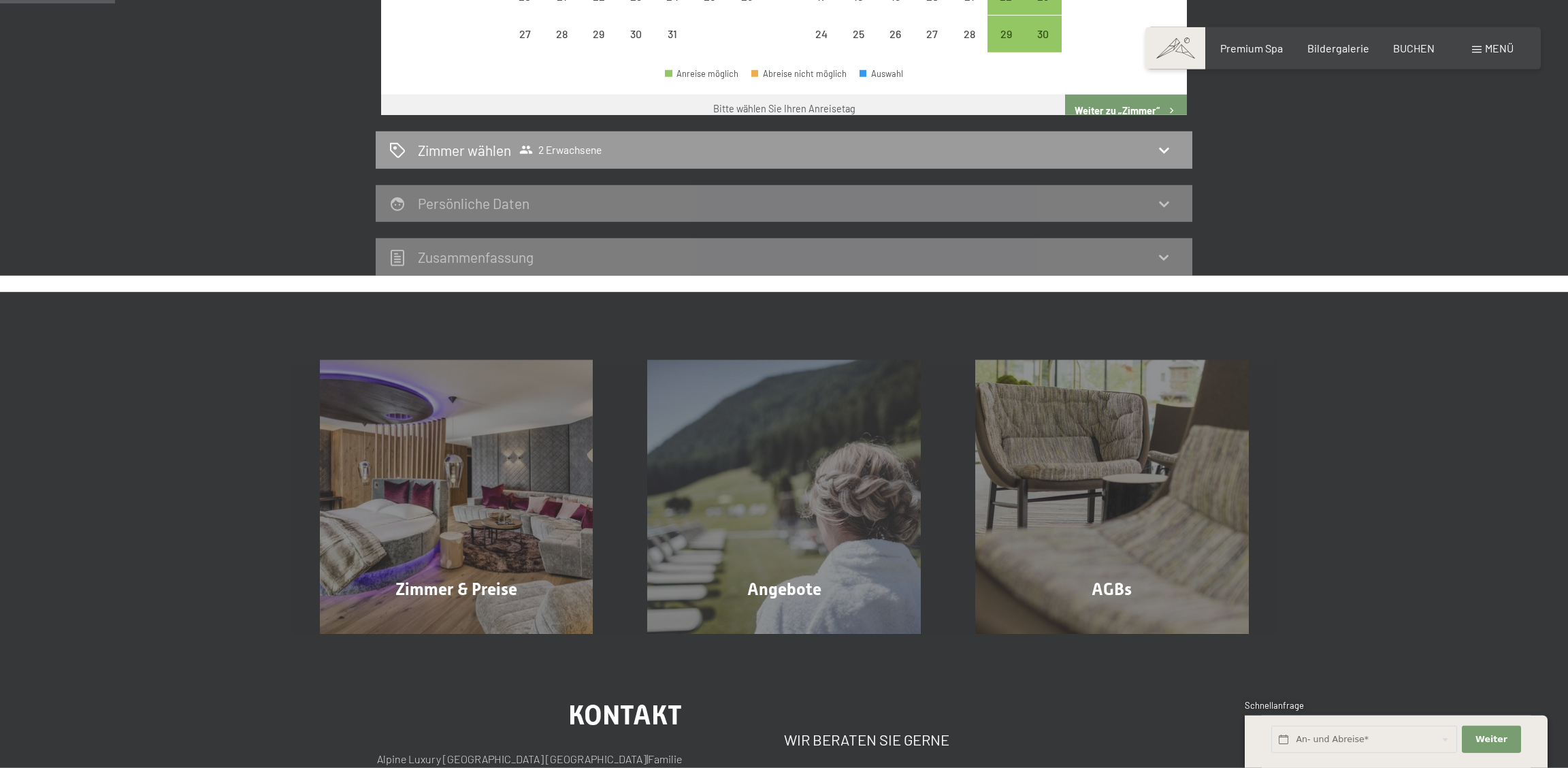
scroll to position [325, 0]
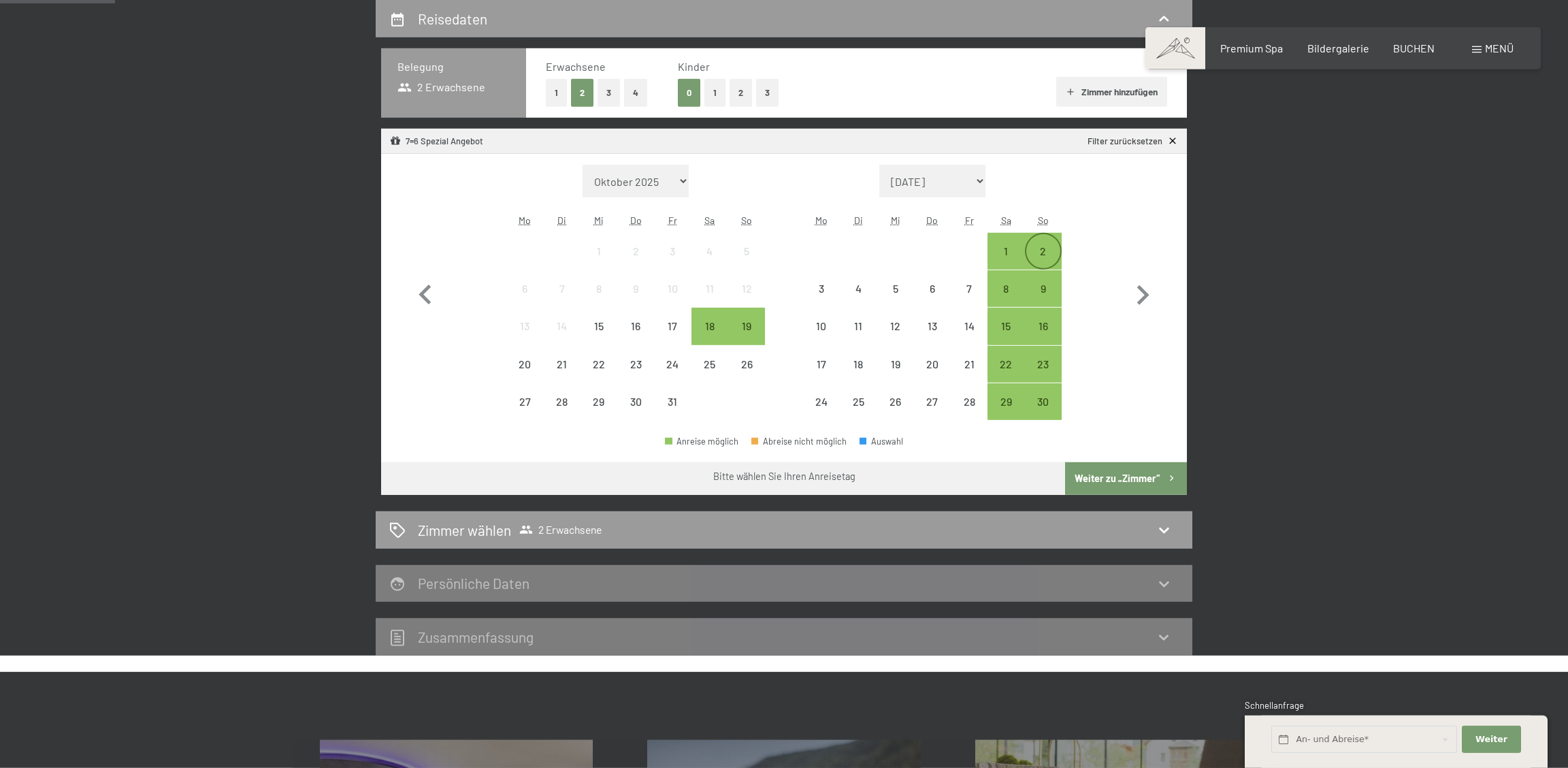
click at [1045, 250] on div "2" at bounding box center [1043, 262] width 34 height 34
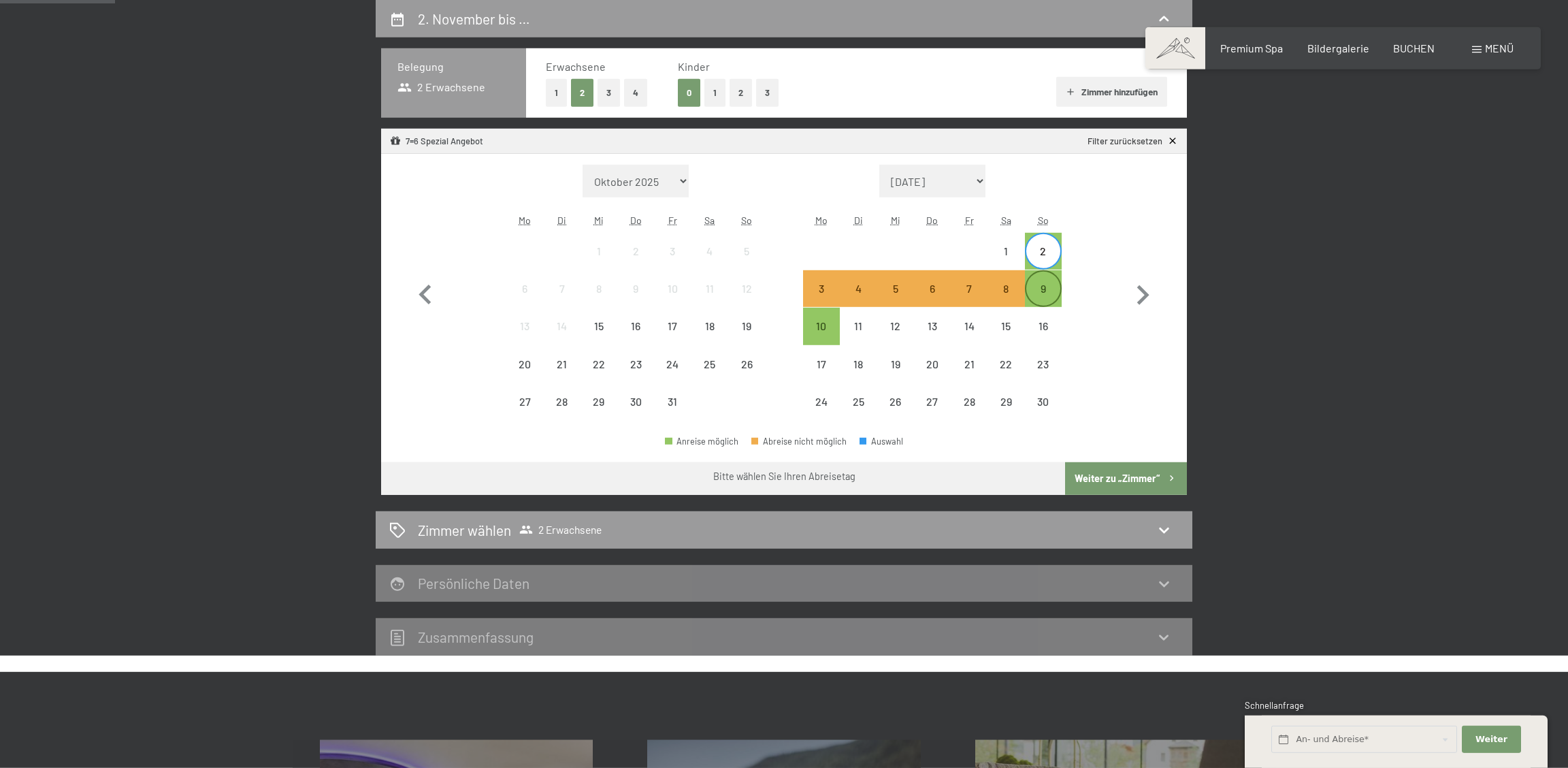
click at [1048, 288] on div "9" at bounding box center [1043, 299] width 34 height 34
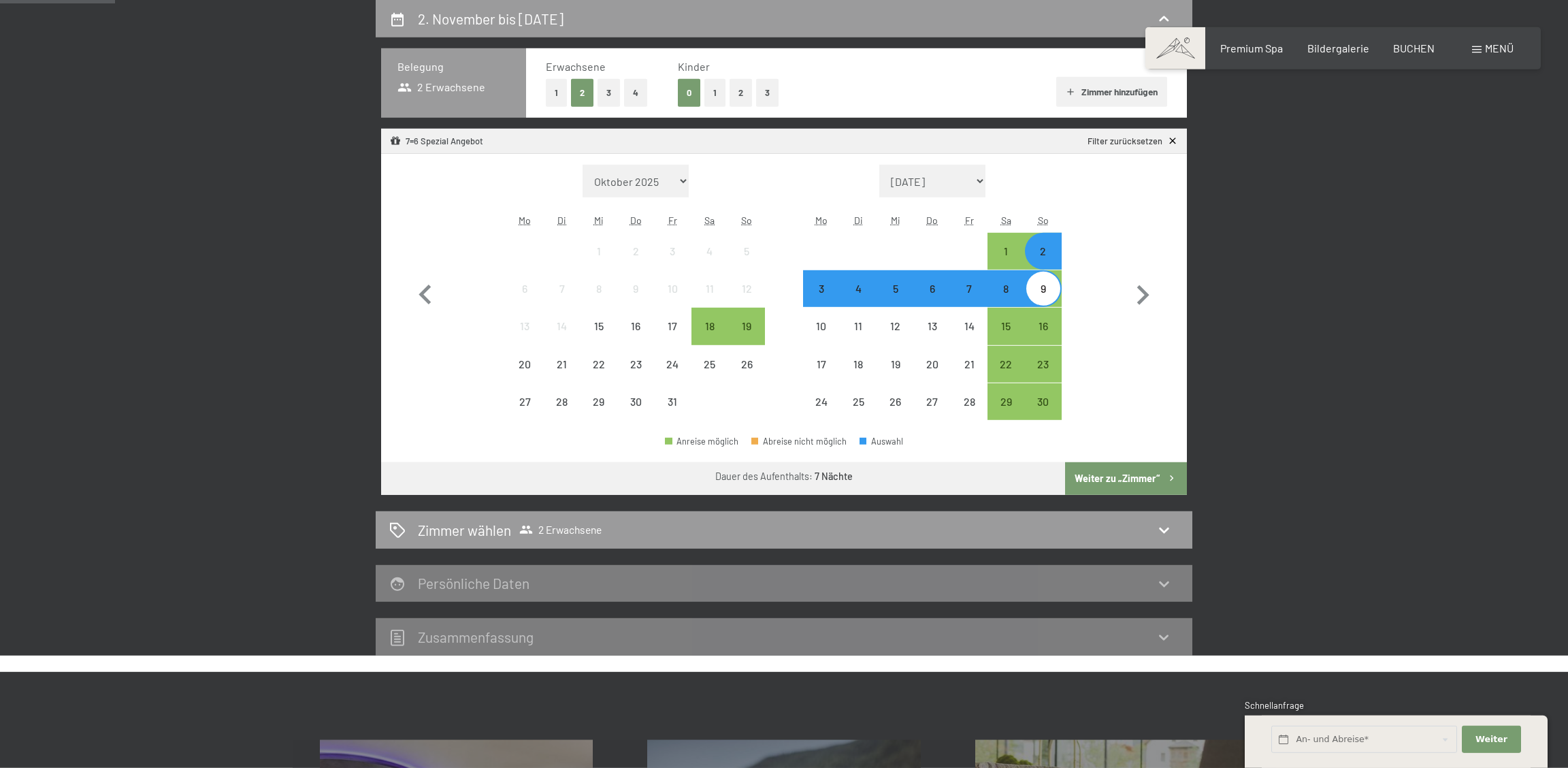
click at [1140, 476] on button "Weiter zu „Zimmer“" at bounding box center [1126, 478] width 122 height 32
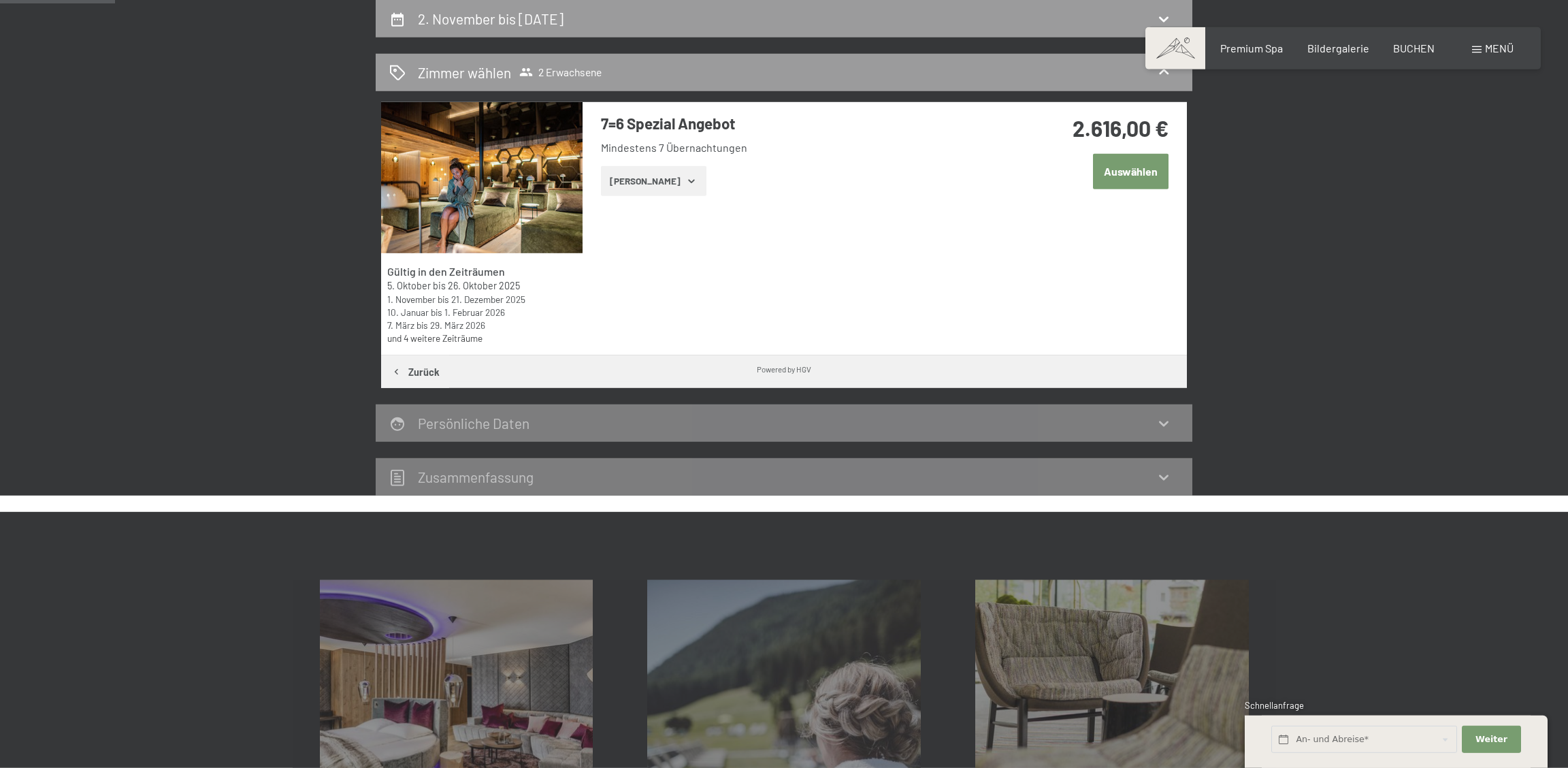
click at [686, 180] on icon "button" at bounding box center [692, 181] width 11 height 11
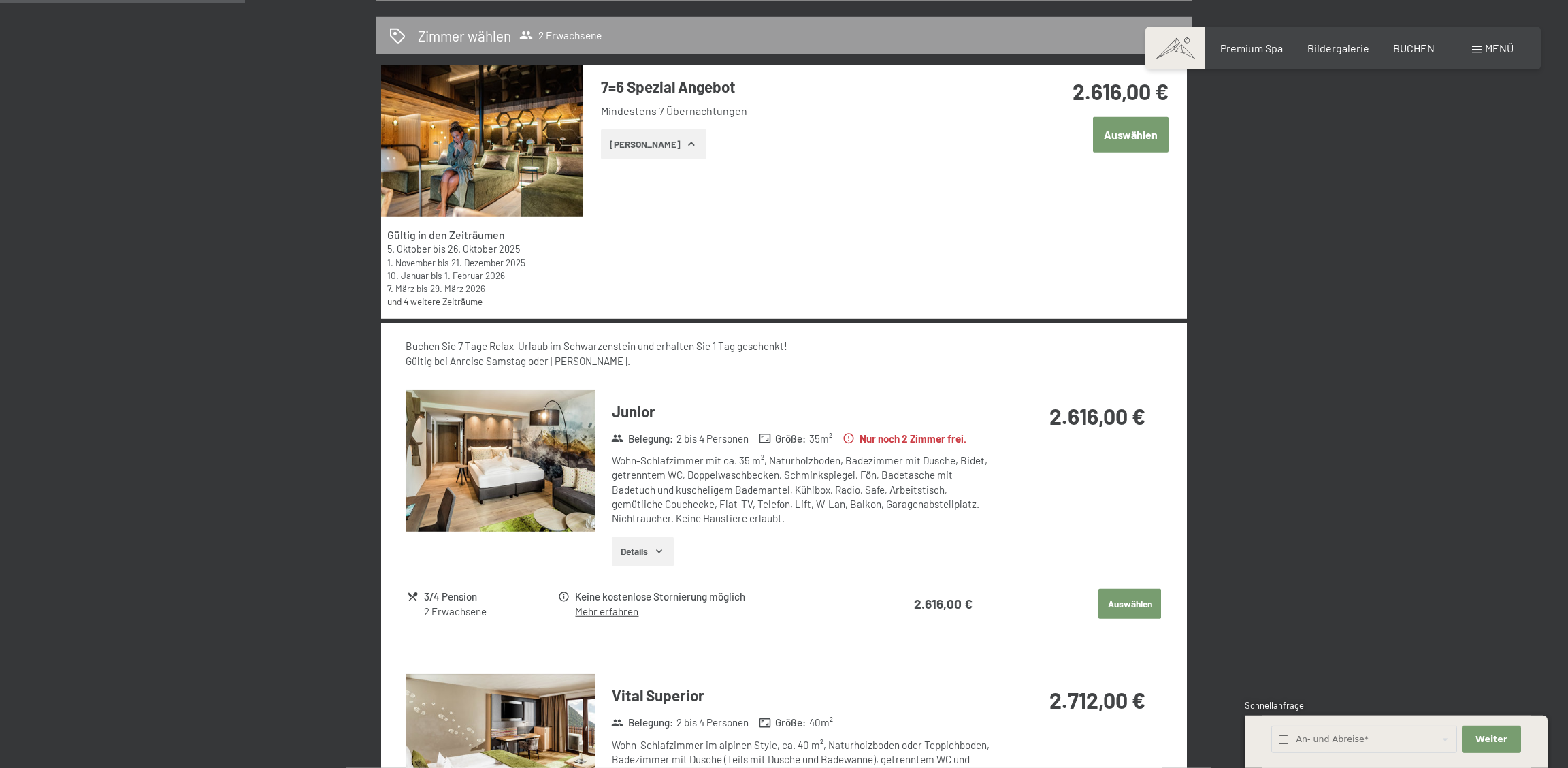
scroll to position [68, 0]
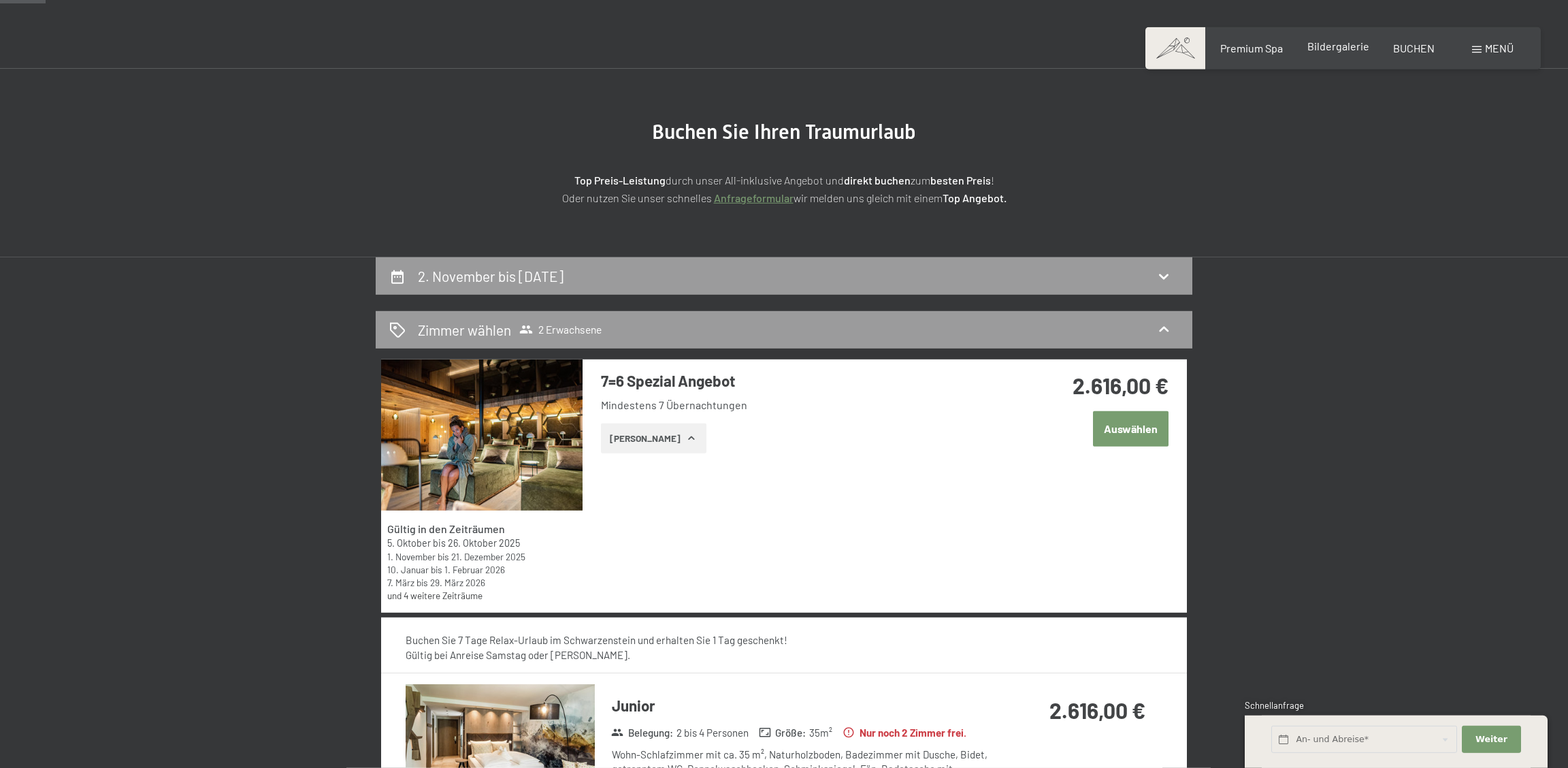
click at [1336, 48] on span "Bildergalerie" at bounding box center [1338, 46] width 62 height 13
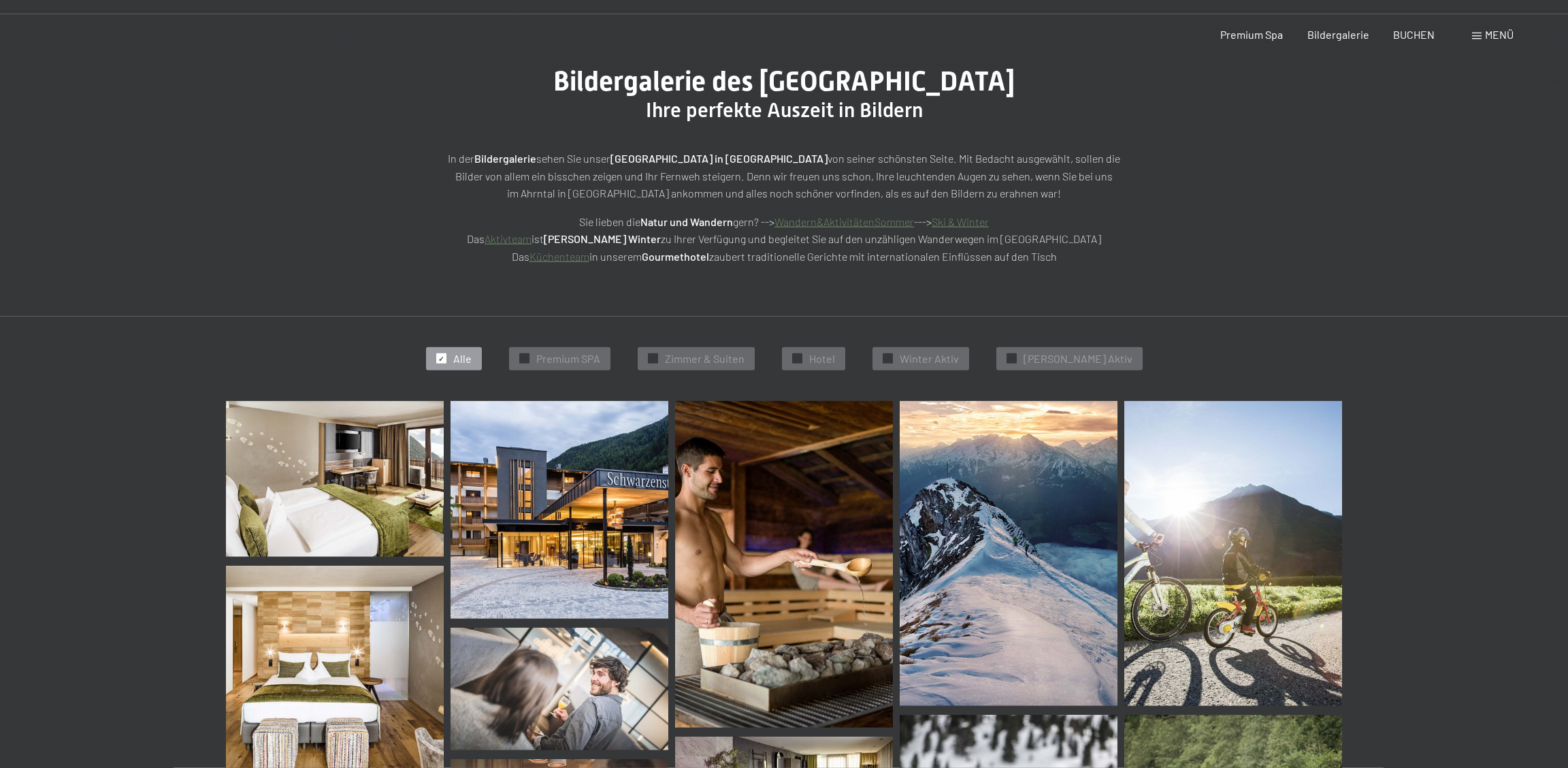
scroll to position [313, 0]
